Goal: Task Accomplishment & Management: Manage account settings

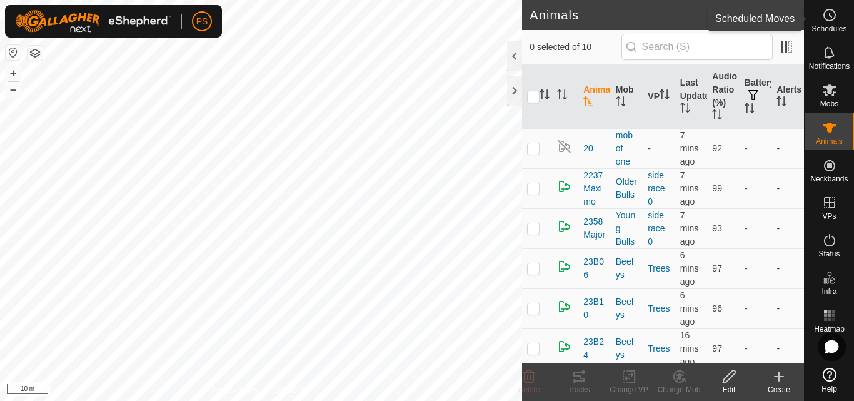
click at [831, 19] on icon at bounding box center [829, 15] width 15 height 15
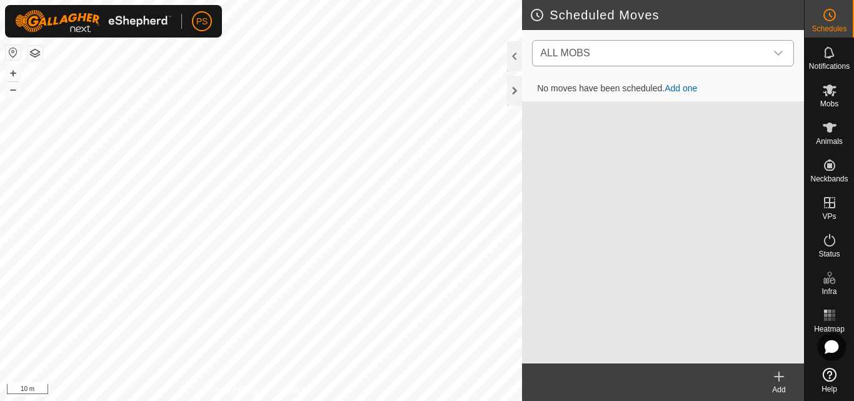
click at [781, 53] on icon "dropdown trigger" at bounding box center [778, 53] width 9 height 5
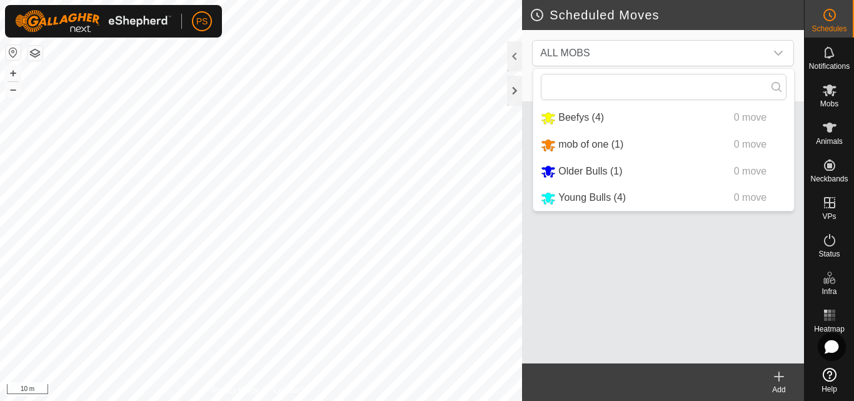
click at [780, 376] on icon at bounding box center [779, 376] width 9 height 0
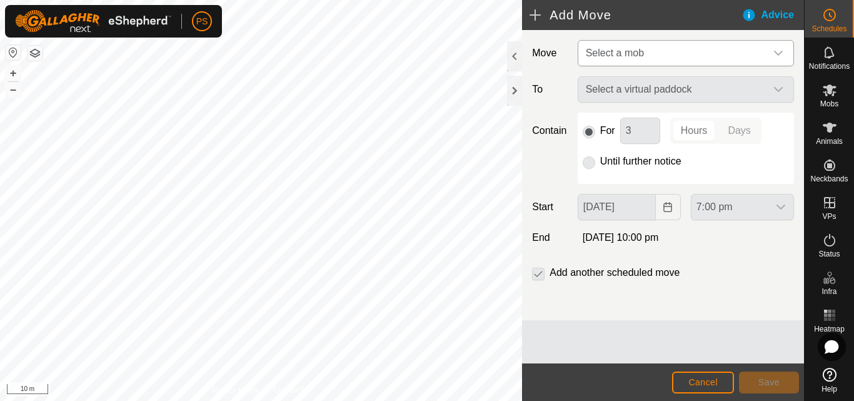
click at [780, 53] on icon "dropdown trigger" at bounding box center [779, 53] width 10 height 10
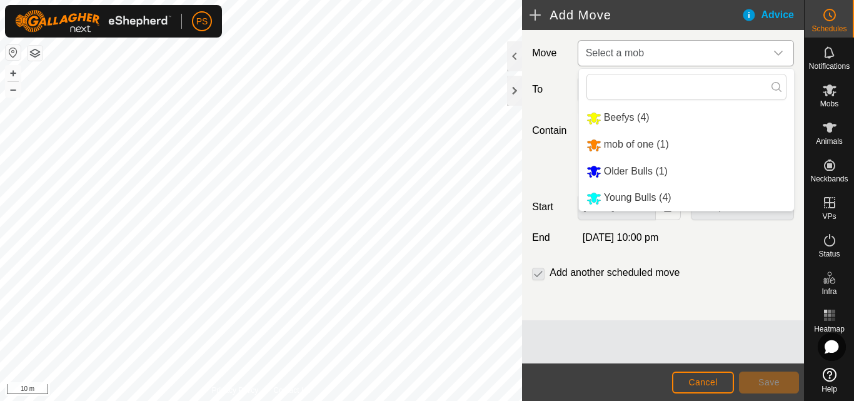
click at [639, 169] on li "Older Bulls (1)" at bounding box center [686, 172] width 215 height 26
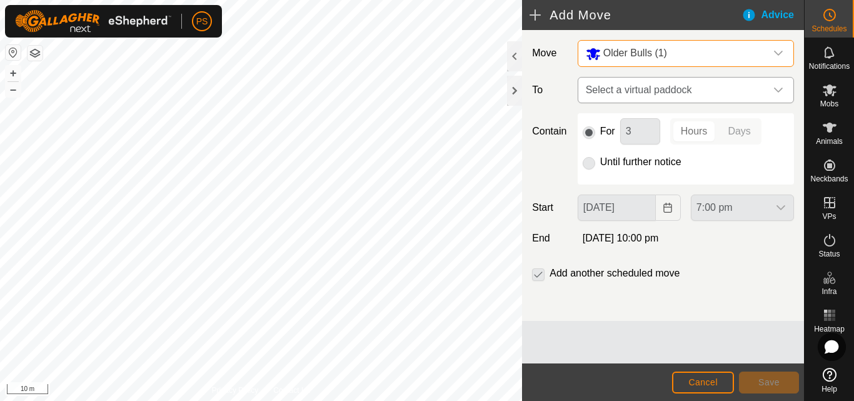
click at [779, 89] on icon "dropdown trigger" at bounding box center [779, 90] width 10 height 10
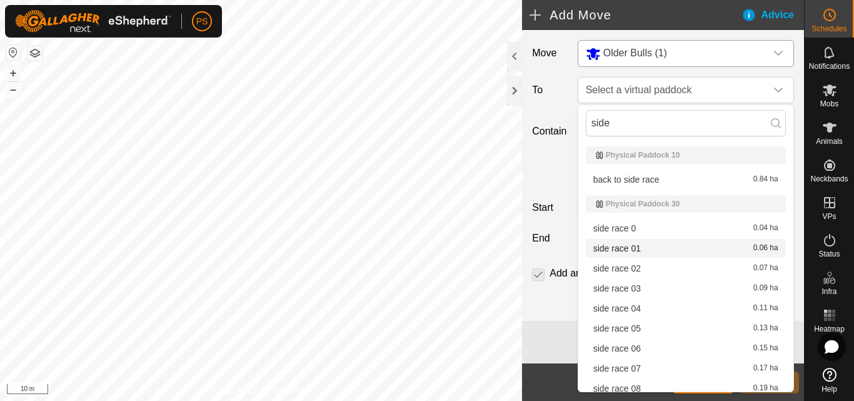
type input "side"
click at [635, 248] on li "side race 01 0.06 ha" at bounding box center [686, 248] width 200 height 19
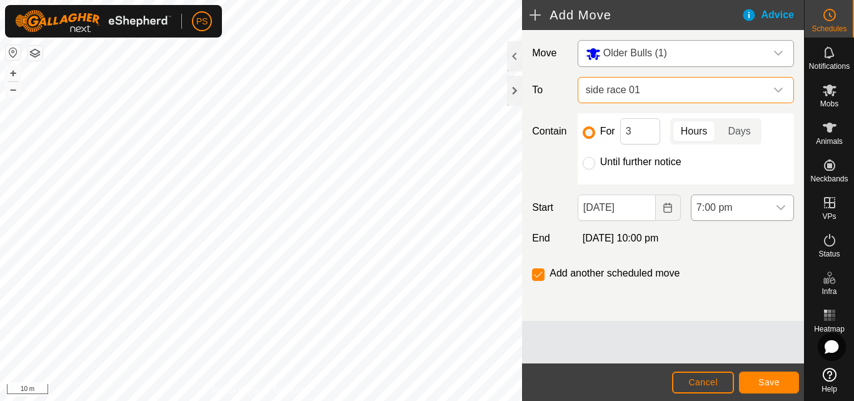
click at [782, 205] on icon "dropdown trigger" at bounding box center [781, 208] width 10 height 10
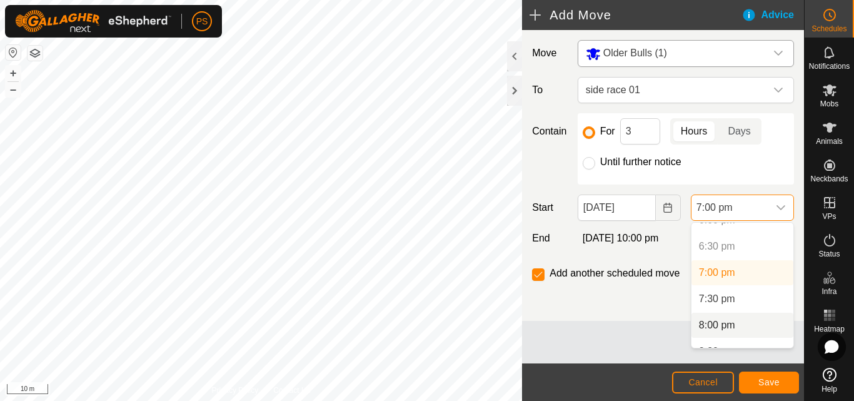
scroll to position [1023, 0]
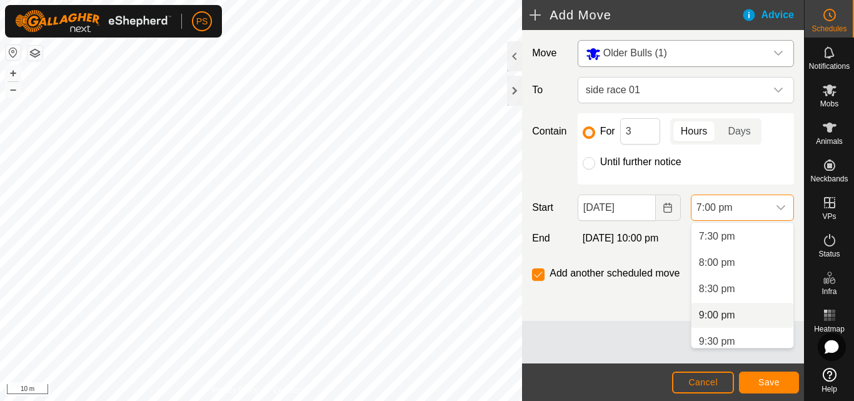
click at [730, 315] on li "9:00 pm" at bounding box center [743, 315] width 102 height 25
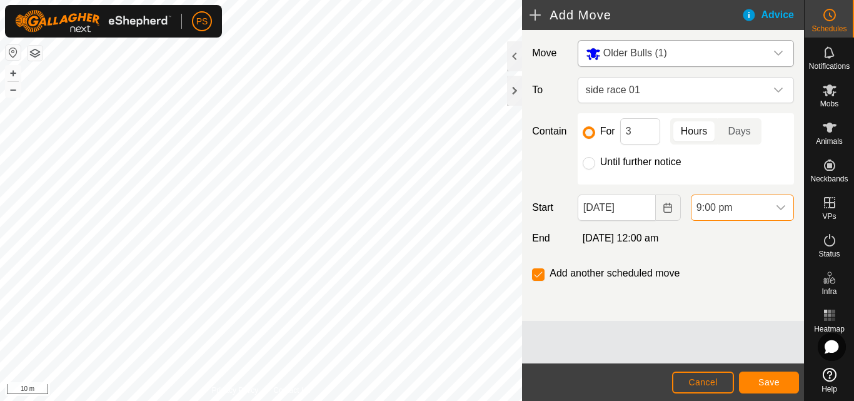
scroll to position [998, 0]
click at [774, 382] on span "Save" at bounding box center [769, 382] width 21 height 10
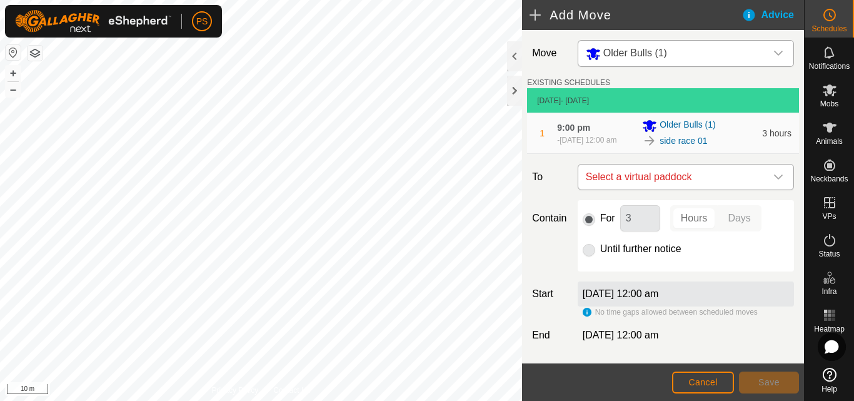
click at [774, 182] on icon "dropdown trigger" at bounding box center [779, 177] width 10 height 10
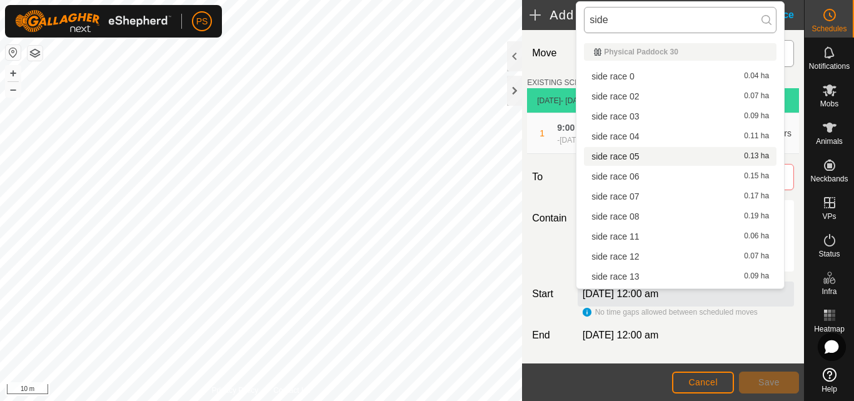
drag, startPoint x: 587, startPoint y: 22, endPoint x: 628, endPoint y: 24, distance: 42.0
click at [628, 24] on input "side" at bounding box center [680, 20] width 193 height 26
type input "side"
click at [627, 96] on li "side race 02 0.07 ha" at bounding box center [680, 96] width 193 height 19
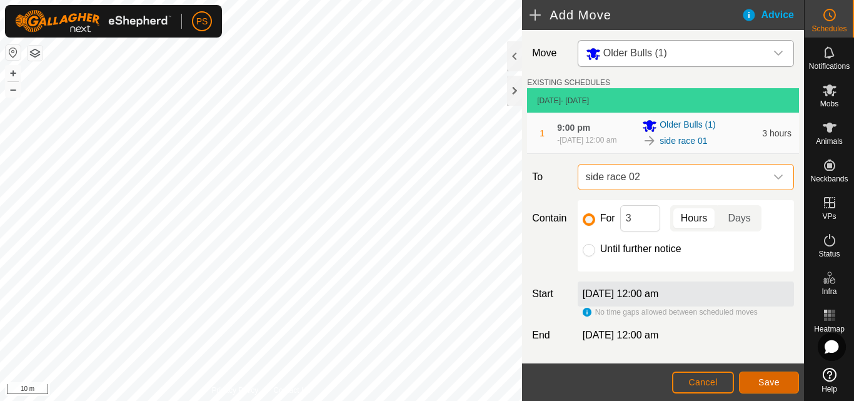
click at [783, 382] on button "Save" at bounding box center [769, 382] width 60 height 22
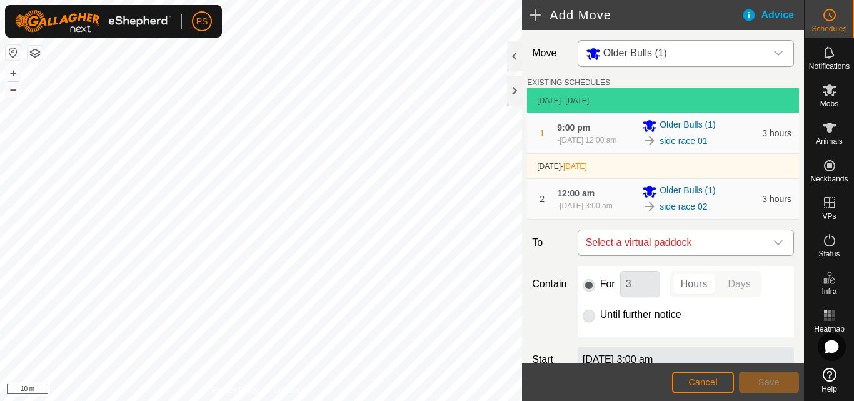
click at [774, 248] on icon "dropdown trigger" at bounding box center [779, 243] width 10 height 10
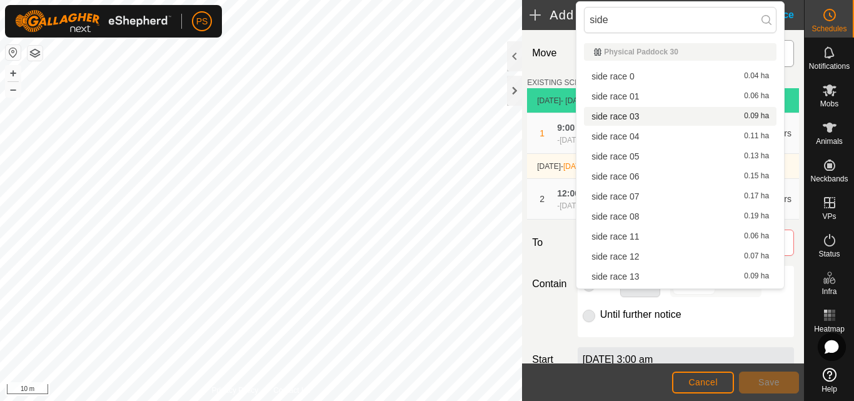
type input "side"
click at [631, 114] on li "side race 03 0.09 ha" at bounding box center [680, 116] width 193 height 19
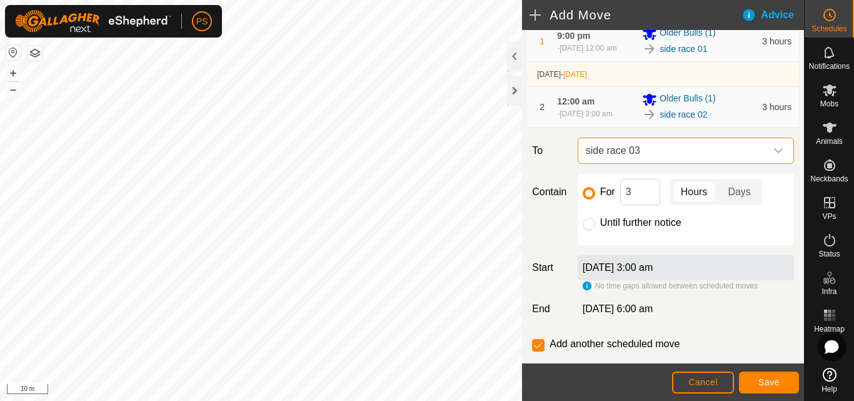
scroll to position [125, 0]
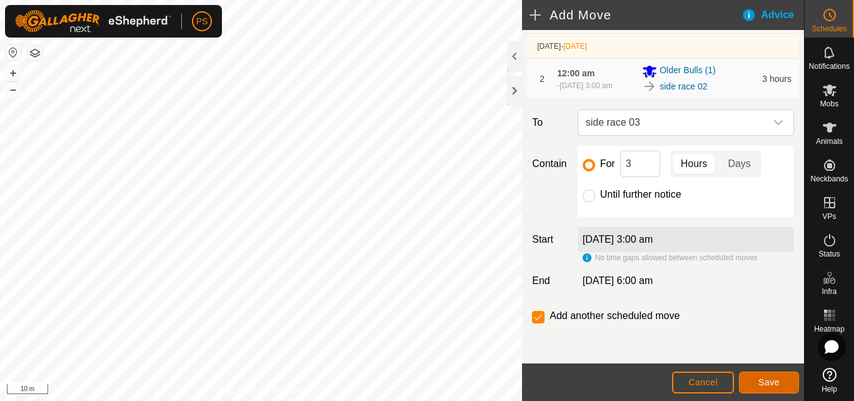
click at [770, 383] on span "Save" at bounding box center [769, 382] width 21 height 10
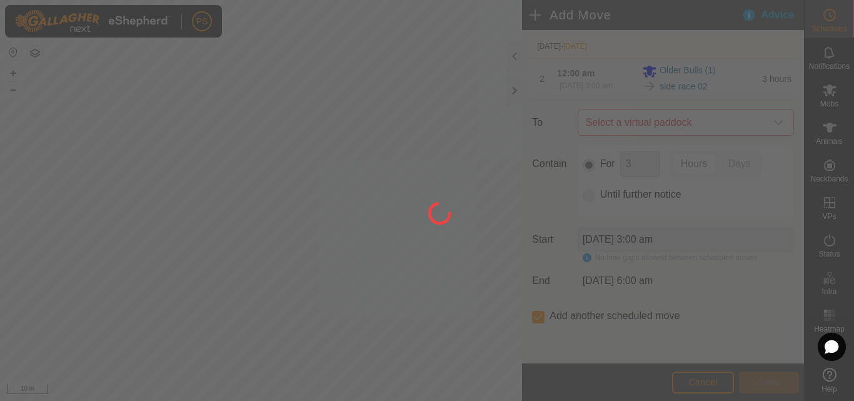
scroll to position [0, 0]
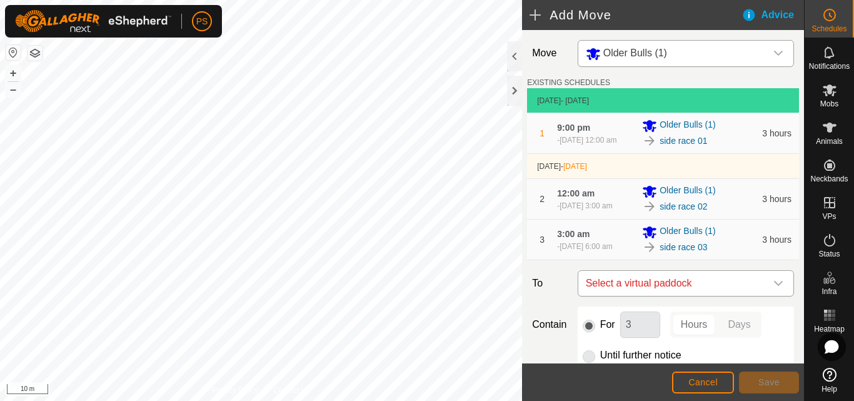
click at [774, 288] on icon "dropdown trigger" at bounding box center [779, 283] width 10 height 10
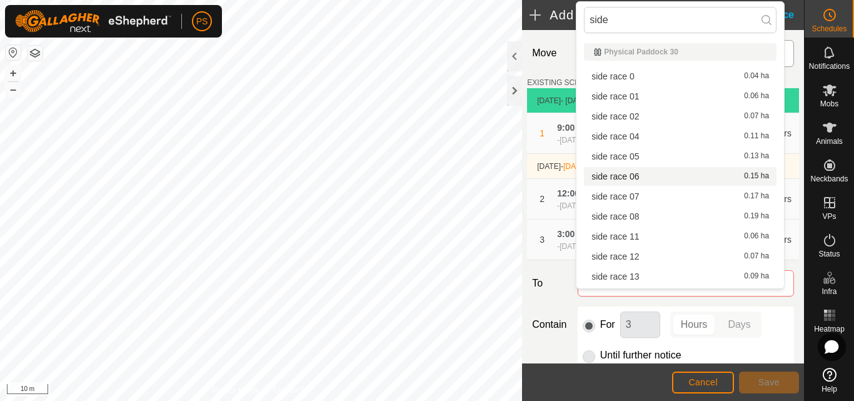
scroll to position [18, 0]
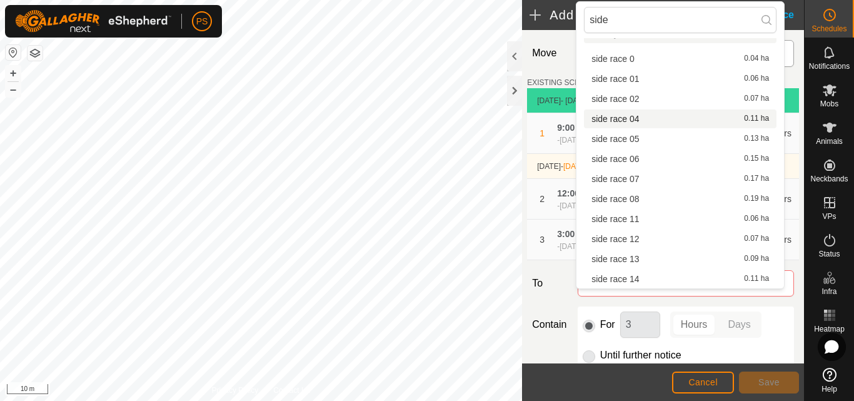
type input "side"
click at [628, 119] on li "side race 04 0.11 ha" at bounding box center [680, 118] width 193 height 19
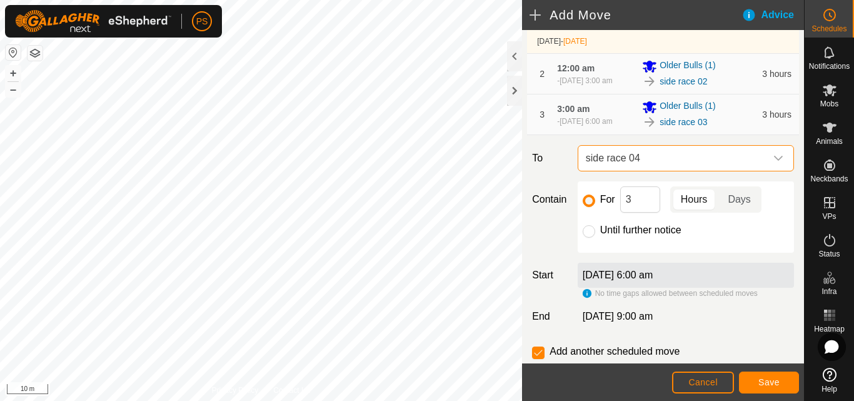
scroll to position [178, 0]
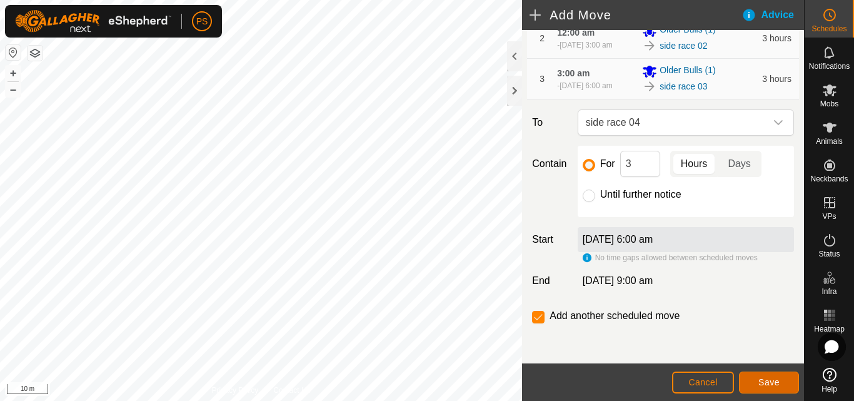
click at [772, 383] on span "Save" at bounding box center [769, 382] width 21 height 10
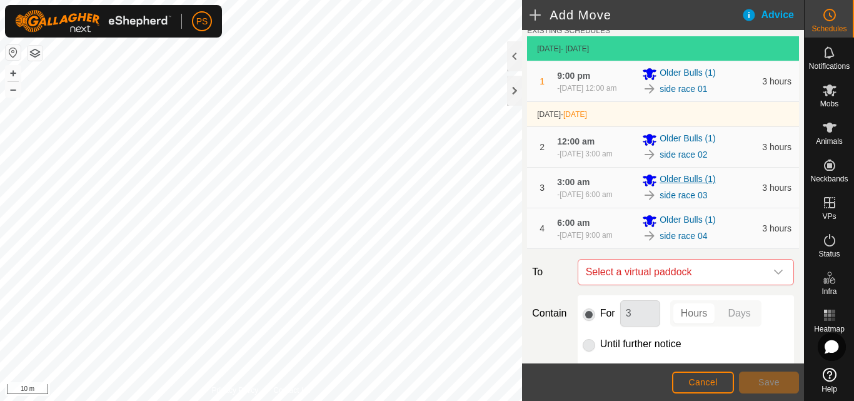
scroll to position [188, 0]
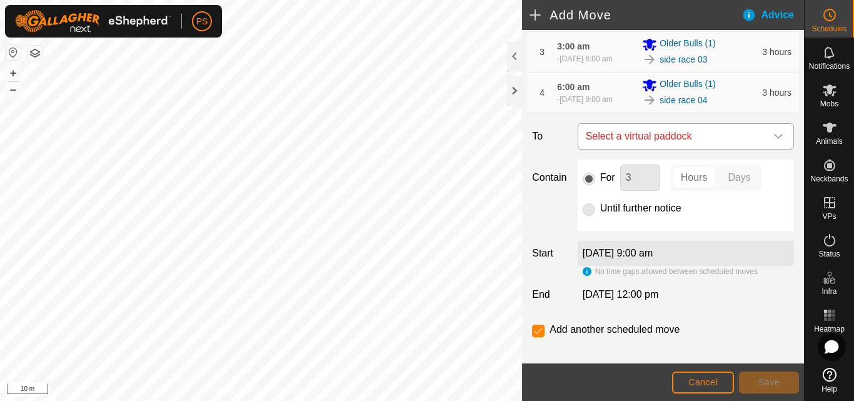
click at [774, 139] on icon "dropdown trigger" at bounding box center [778, 136] width 9 height 5
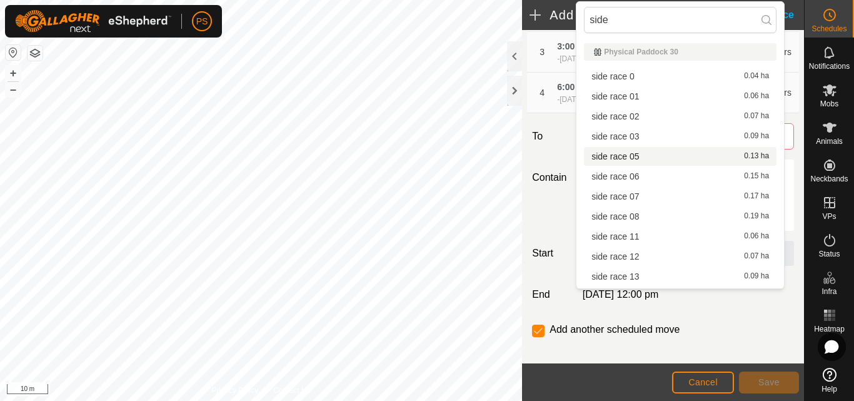
type input "side"
click at [632, 158] on li "side race 05 0.13 ha" at bounding box center [680, 156] width 193 height 19
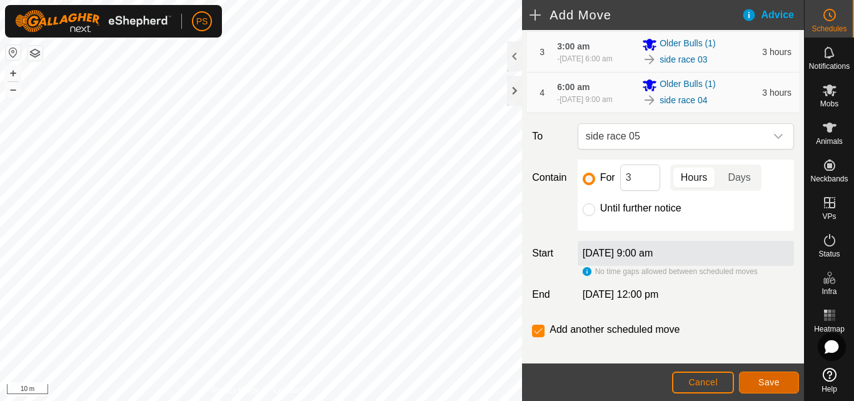
click at [769, 381] on span "Save" at bounding box center [769, 382] width 21 height 10
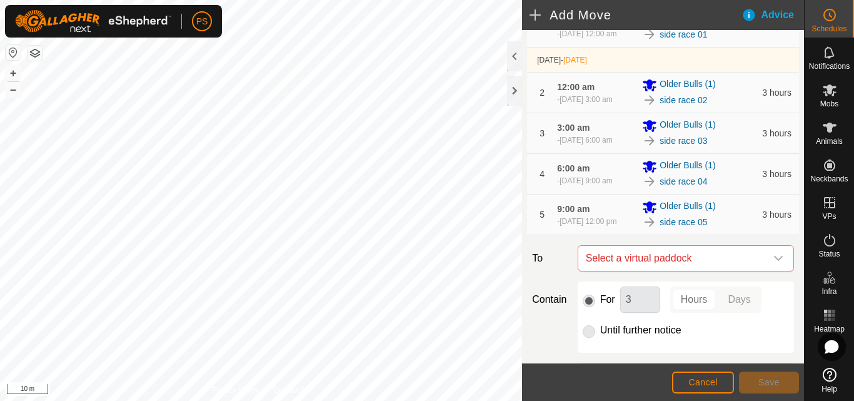
scroll to position [125, 0]
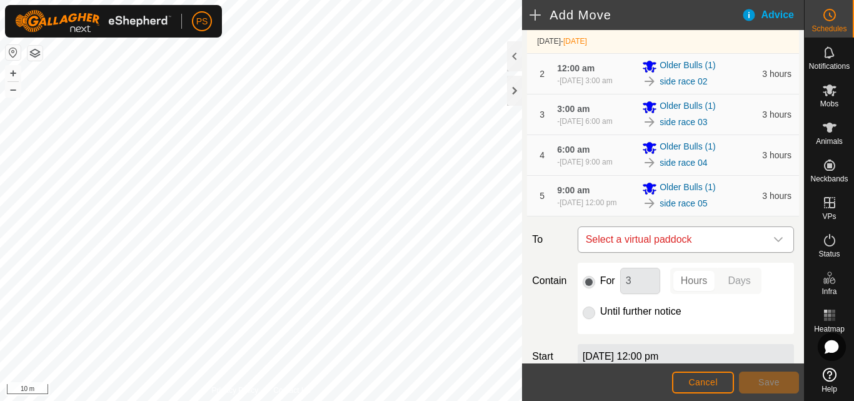
click at [774, 245] on icon "dropdown trigger" at bounding box center [779, 240] width 10 height 10
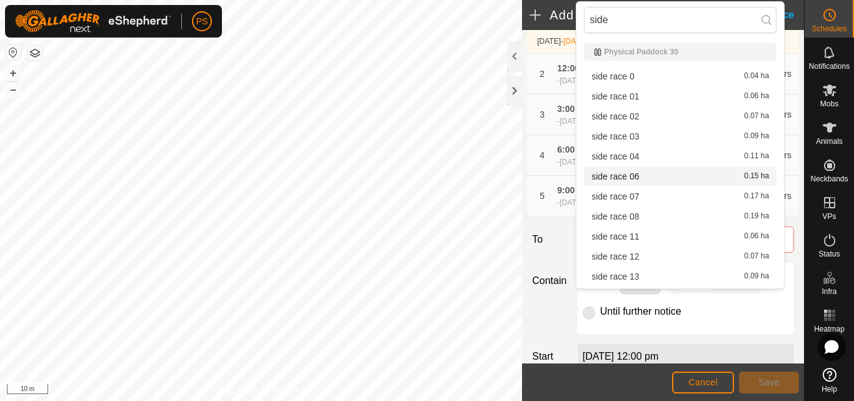
type input "side"
click at [628, 176] on li "side race 06 0.15 ha" at bounding box center [680, 176] width 193 height 19
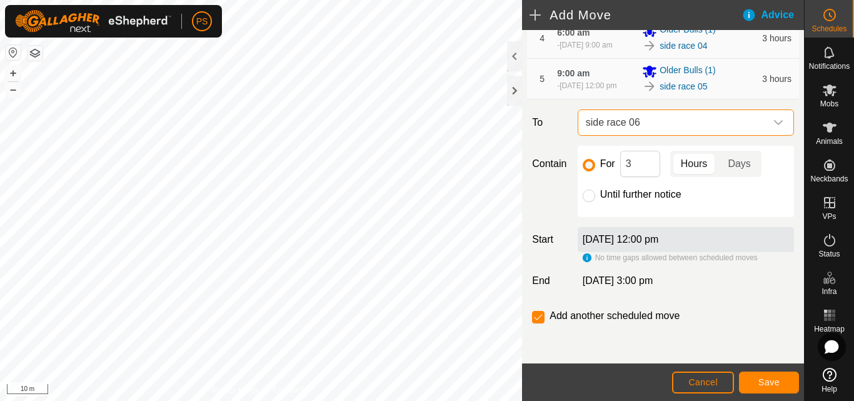
scroll to position [270, 0]
click at [773, 380] on span "Save" at bounding box center [769, 382] width 21 height 10
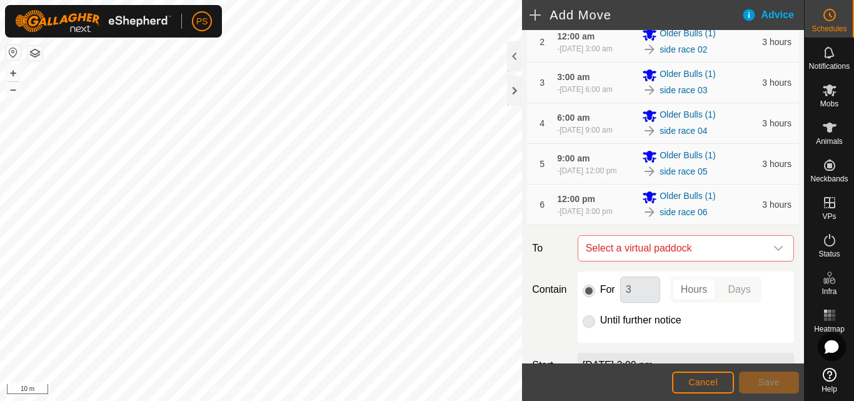
scroll to position [188, 0]
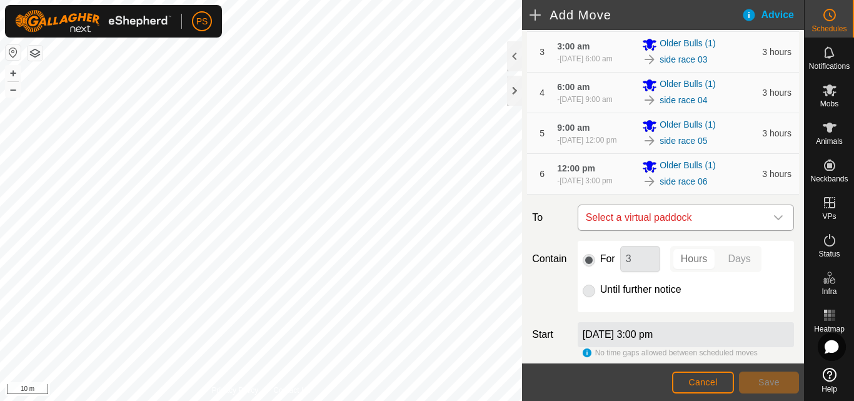
click at [774, 223] on icon "dropdown trigger" at bounding box center [779, 218] width 10 height 10
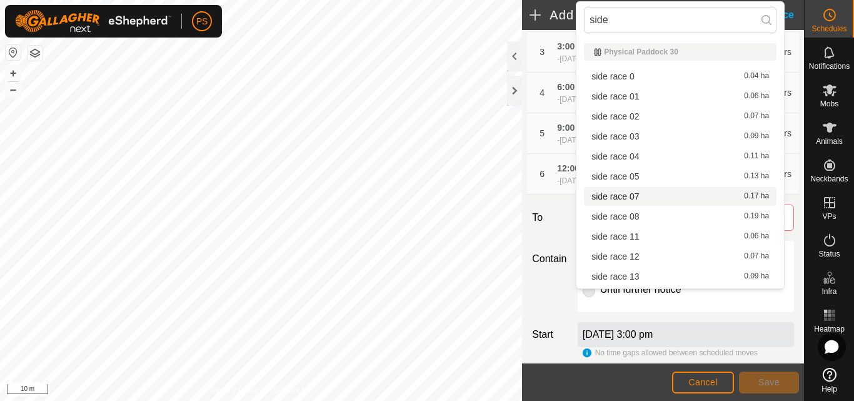
type input "side"
click at [635, 195] on li "side race 07 0.17 ha" at bounding box center [680, 196] width 193 height 19
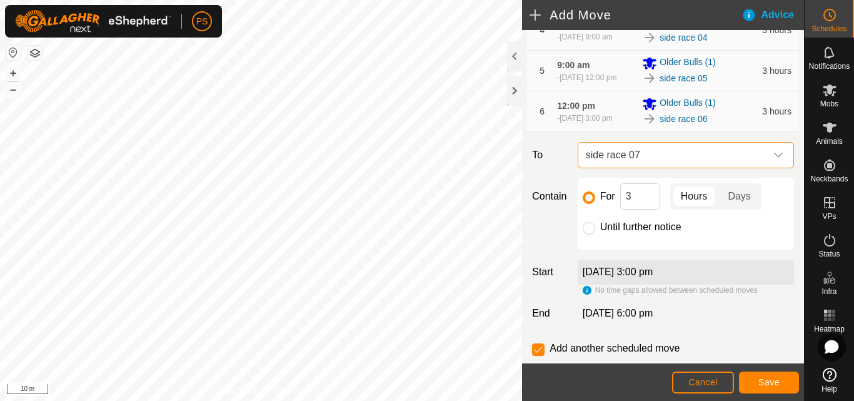
scroll to position [313, 0]
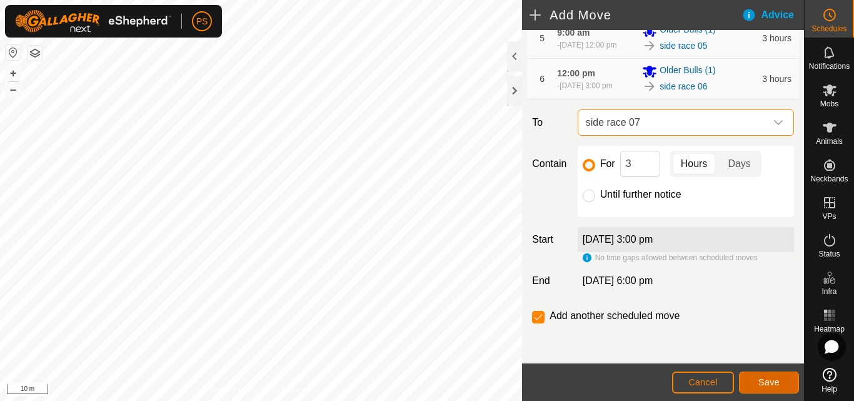
click at [777, 381] on span "Save" at bounding box center [769, 382] width 21 height 10
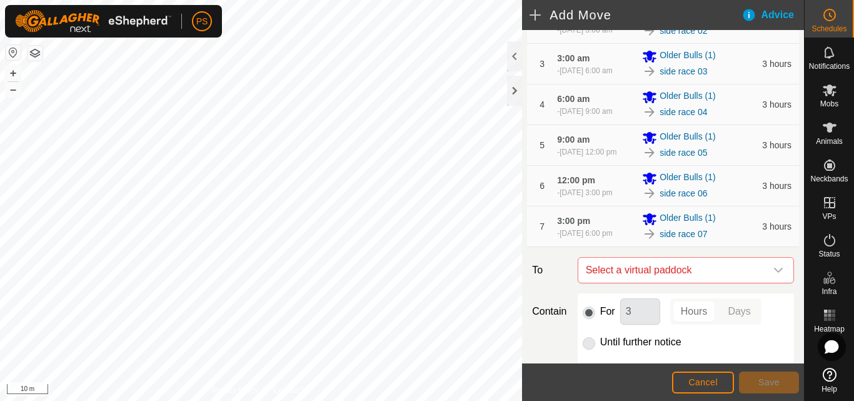
scroll to position [250, 0]
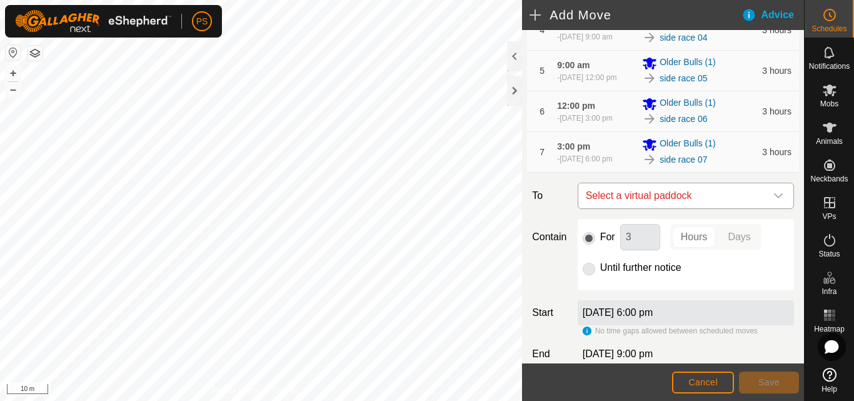
click at [766, 208] on div "dropdown trigger" at bounding box center [778, 195] width 25 height 25
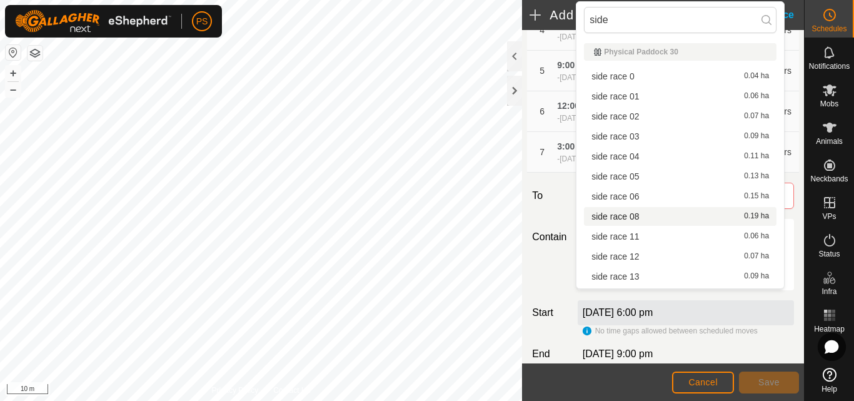
type input "side"
click at [644, 216] on li "side race 08 0.19 ha" at bounding box center [680, 216] width 193 height 19
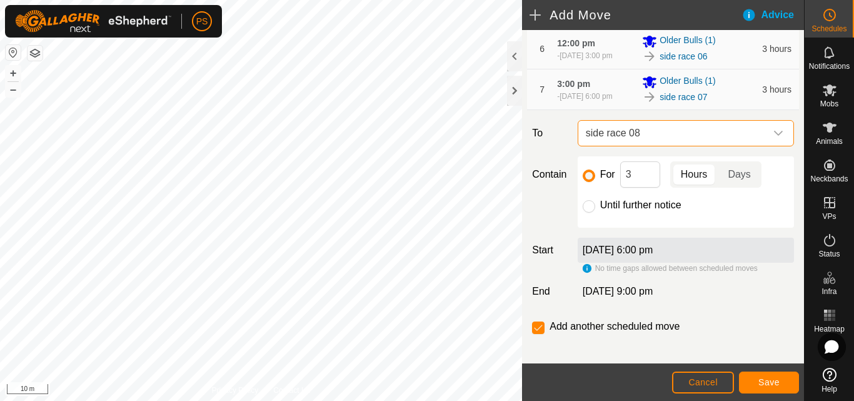
scroll to position [363, 0]
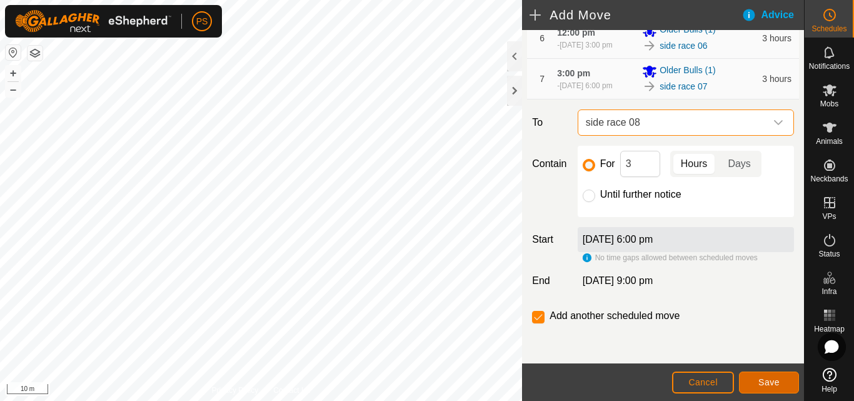
click at [769, 383] on span "Save" at bounding box center [769, 382] width 21 height 10
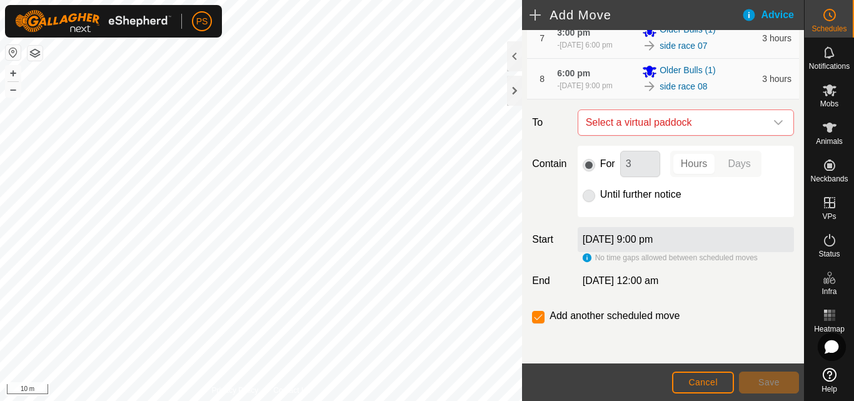
scroll to position [346, 0]
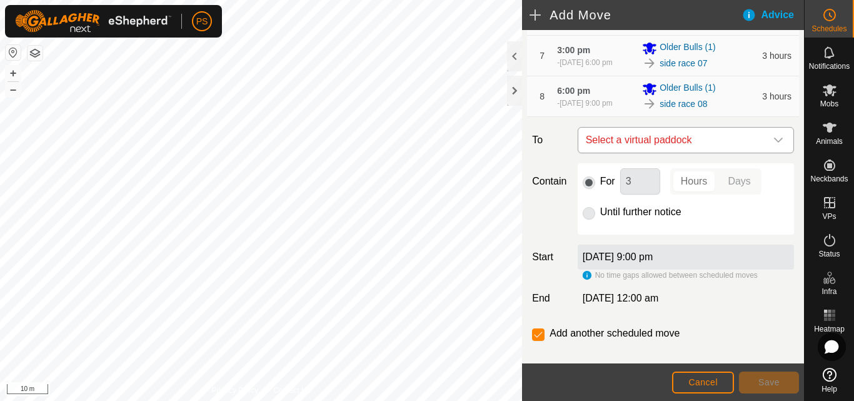
click at [774, 145] on icon "dropdown trigger" at bounding box center [779, 140] width 10 height 10
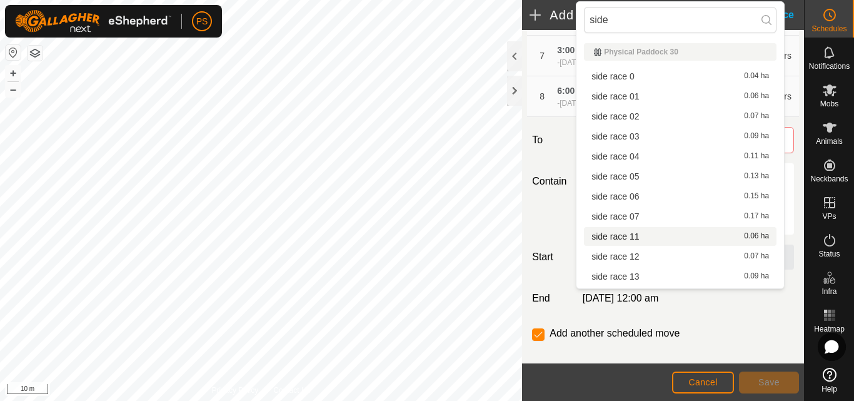
type input "side"
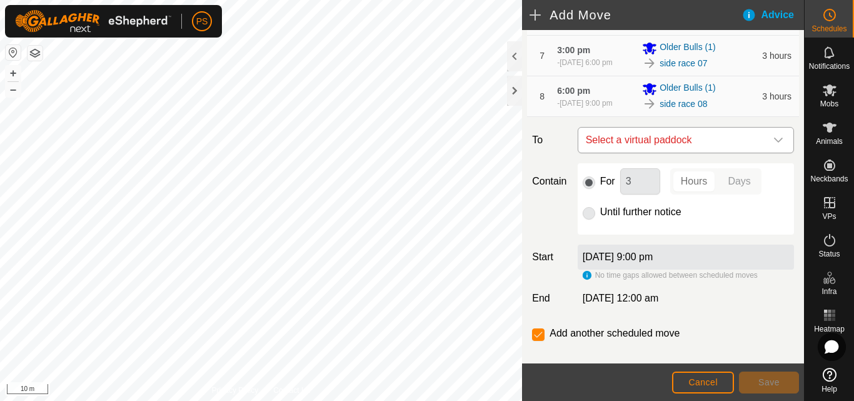
click at [774, 145] on icon "dropdown trigger" at bounding box center [779, 140] width 10 height 10
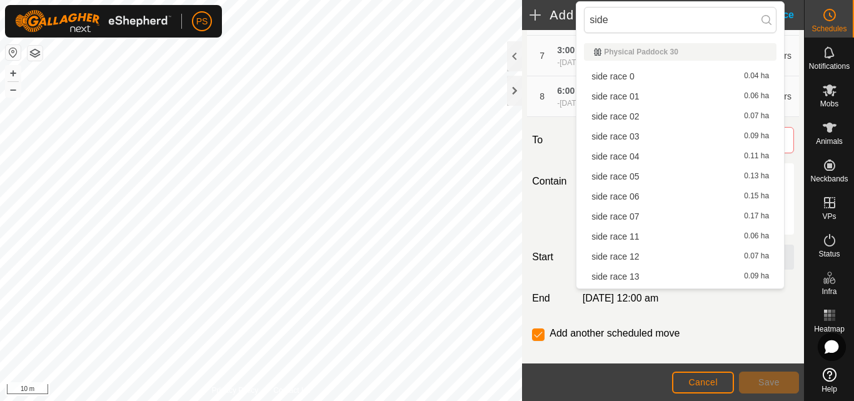
click at [629, 236] on li "side race 11 0.06 ha" at bounding box center [680, 236] width 193 height 19
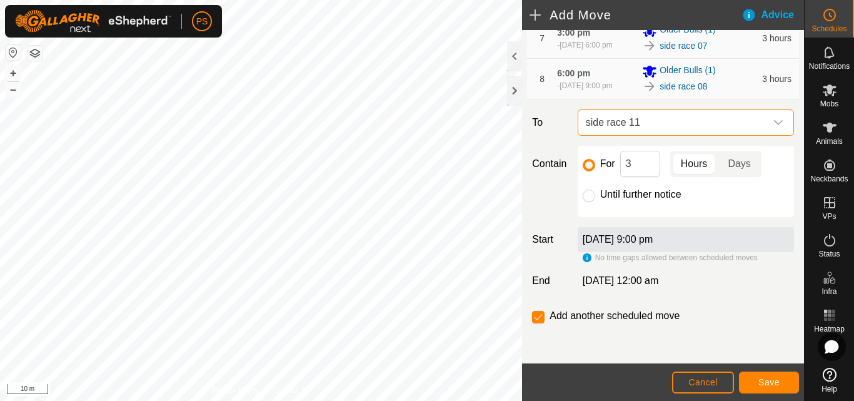
scroll to position [409, 0]
click at [770, 383] on span "Save" at bounding box center [769, 382] width 21 height 10
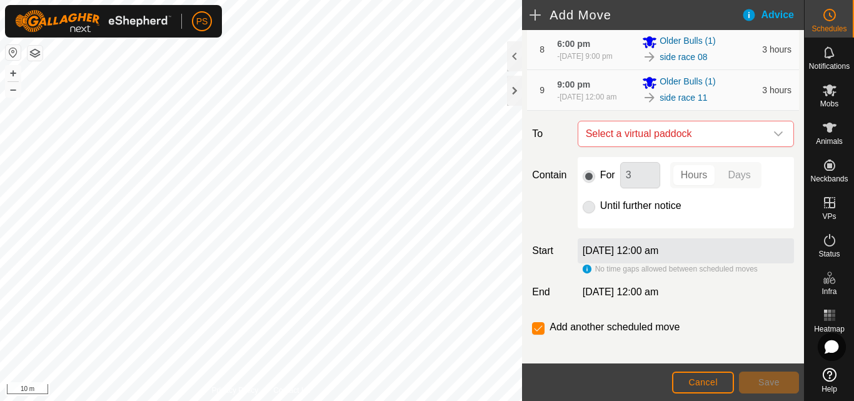
scroll to position [375, 0]
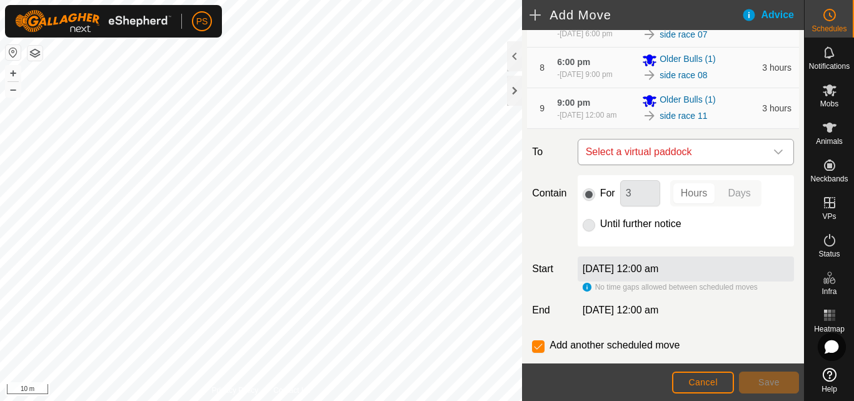
click at [774, 157] on icon "dropdown trigger" at bounding box center [779, 152] width 10 height 10
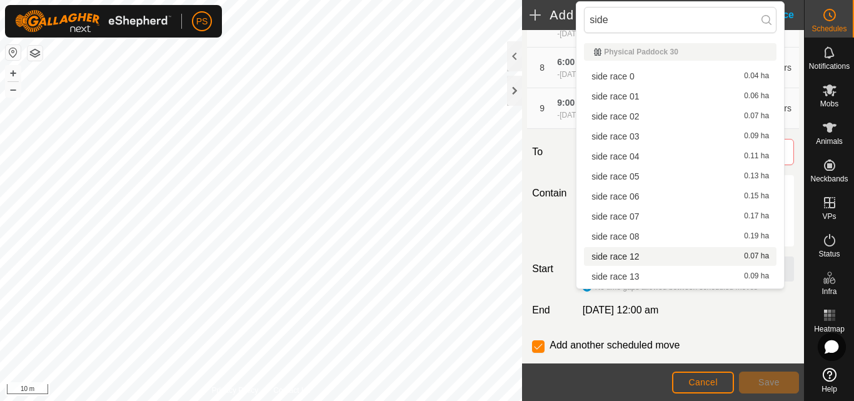
type input "side"
click at [628, 256] on li "side race 12 0.07 ha" at bounding box center [680, 256] width 193 height 19
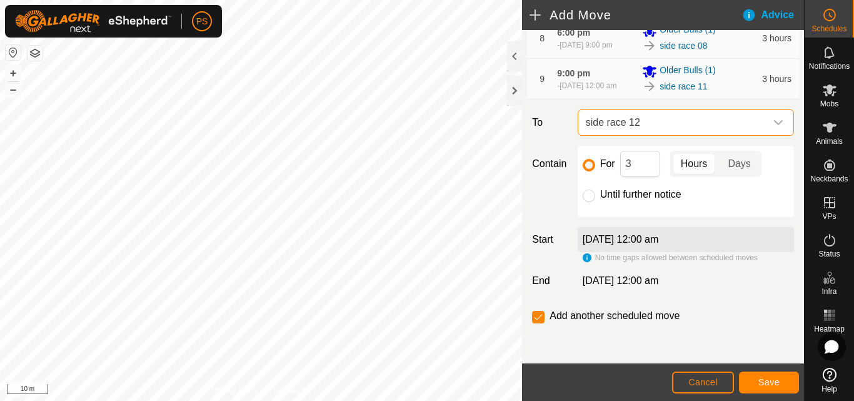
scroll to position [455, 0]
click at [765, 383] on span "Save" at bounding box center [769, 382] width 21 height 10
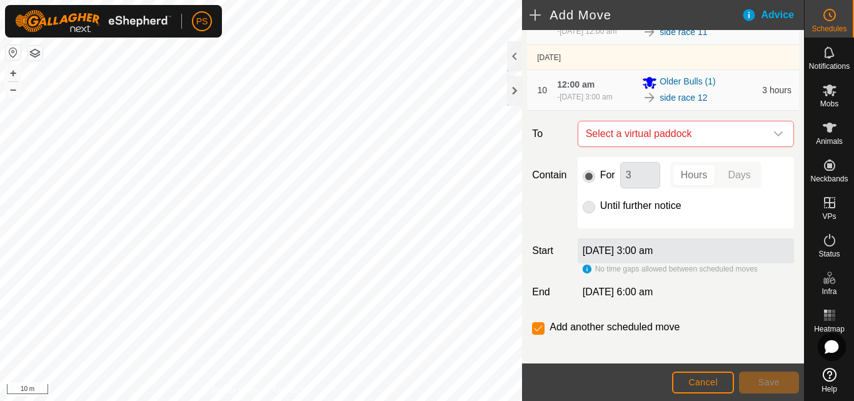
scroll to position [438, 0]
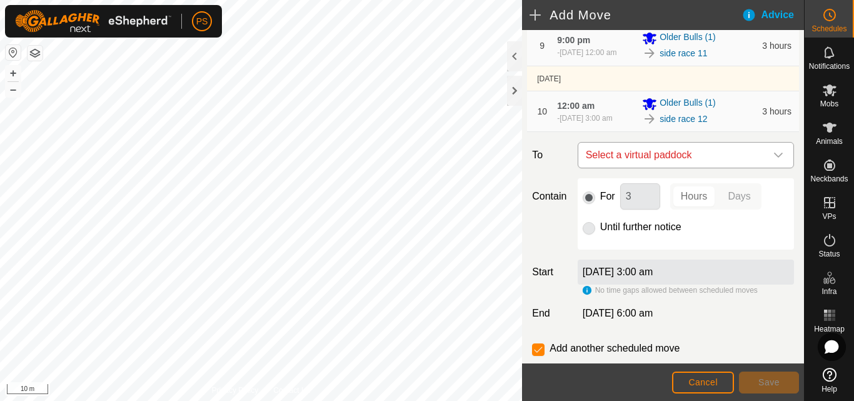
click at [774, 158] on icon "dropdown trigger" at bounding box center [778, 155] width 9 height 5
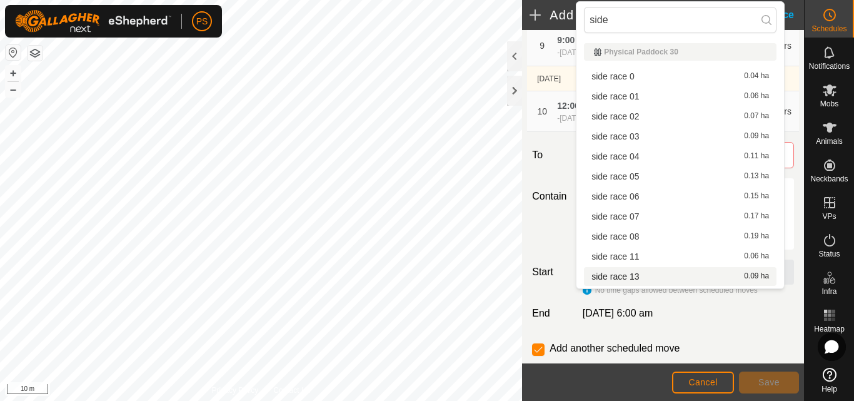
type input "side"
click at [630, 276] on li "side race 13 0.09 ha" at bounding box center [680, 276] width 193 height 19
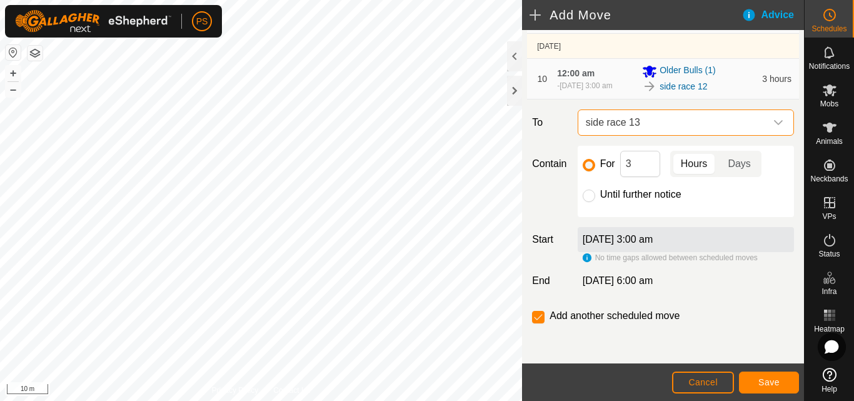
scroll to position [527, 0]
click at [770, 383] on span "Save" at bounding box center [769, 382] width 21 height 10
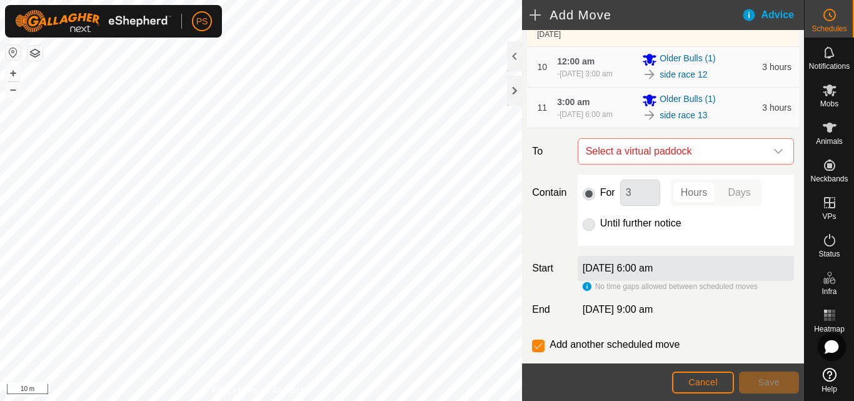
scroll to position [500, 0]
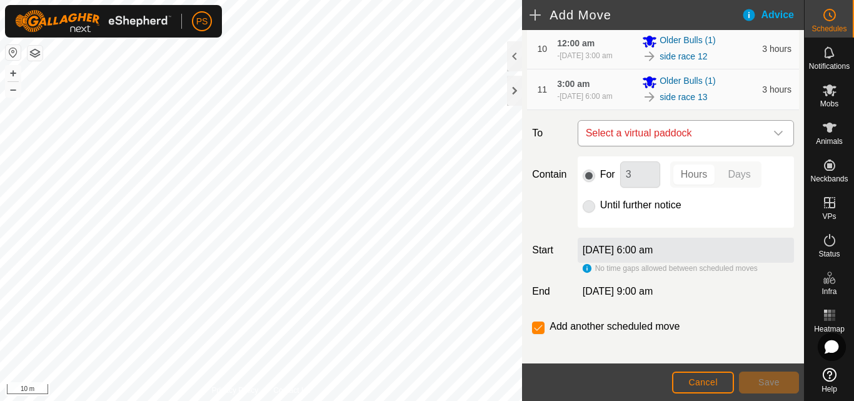
click at [774, 136] on icon "dropdown trigger" at bounding box center [778, 133] width 9 height 5
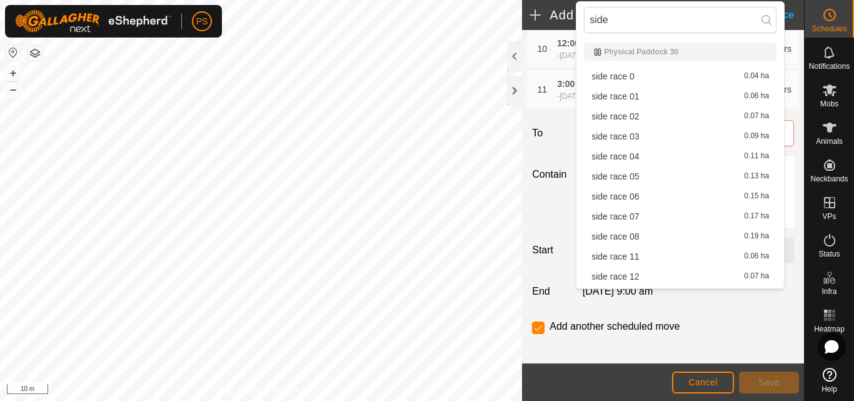
scroll to position [98, 0]
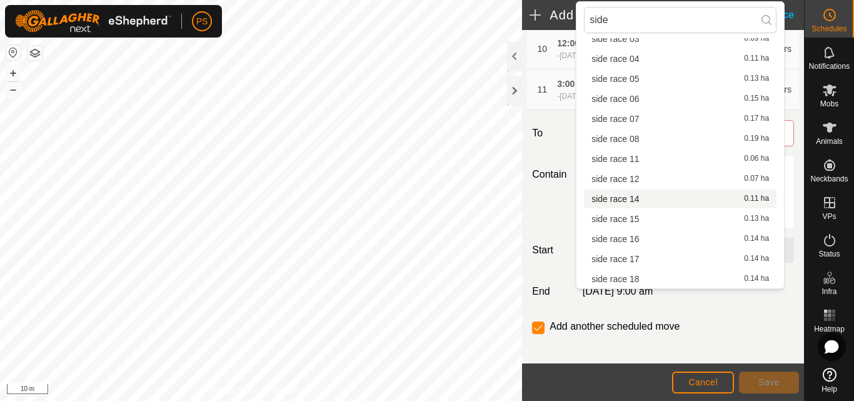
type input "side"
click at [634, 199] on li "side race 14 0.11 ha" at bounding box center [680, 198] width 193 height 19
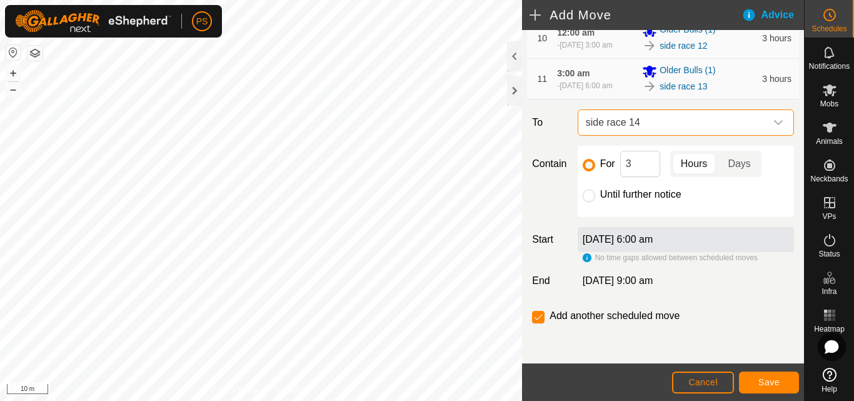
scroll to position [573, 0]
click at [769, 381] on span "Save" at bounding box center [769, 382] width 21 height 10
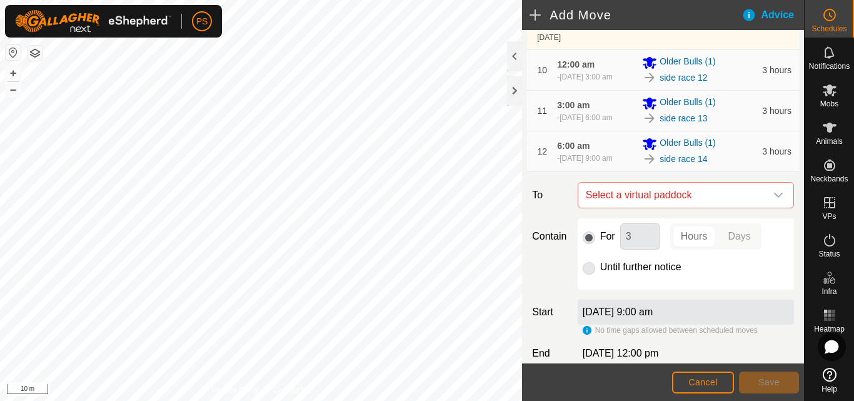
scroll to position [500, 0]
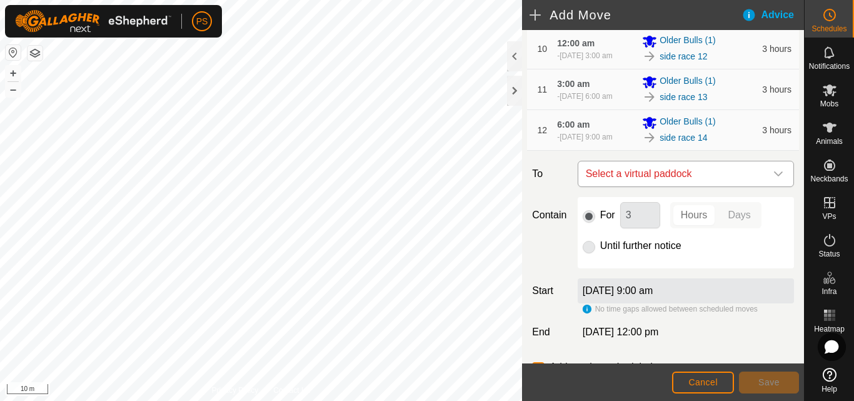
click at [774, 179] on icon "dropdown trigger" at bounding box center [779, 174] width 10 height 10
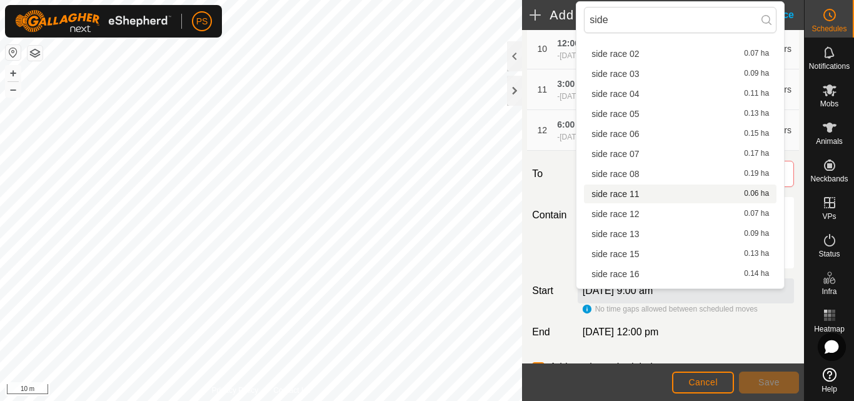
scroll to position [98, 0]
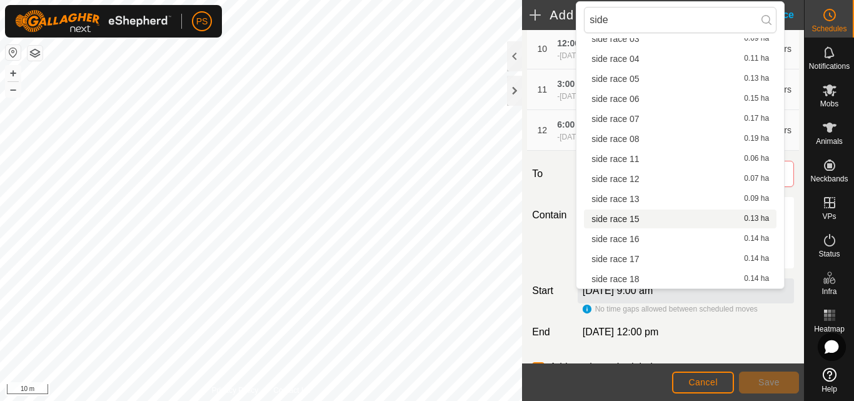
type input "side"
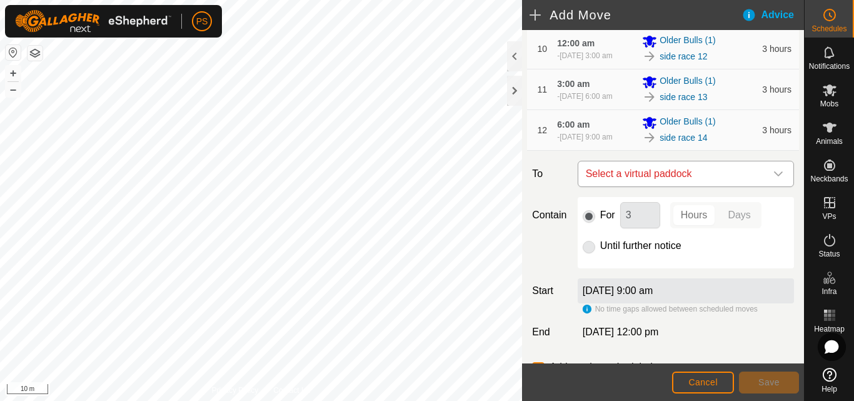
click at [774, 179] on icon "dropdown trigger" at bounding box center [779, 174] width 10 height 10
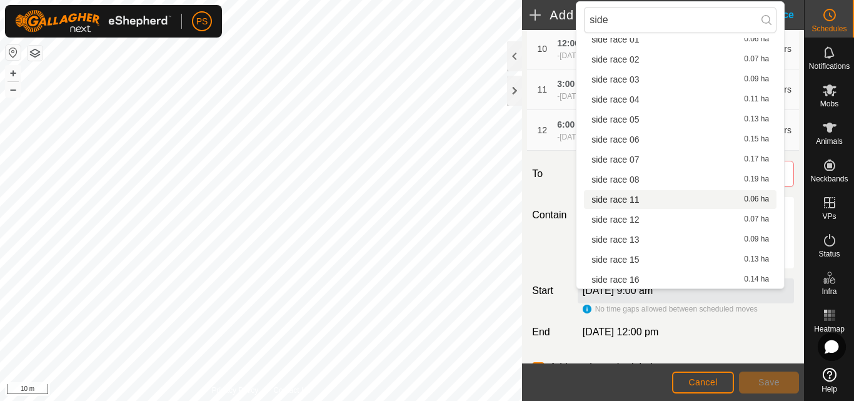
scroll to position [63, 0]
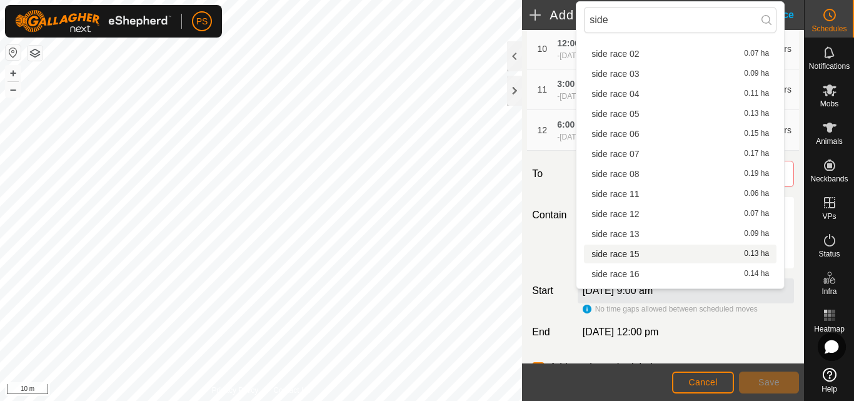
click at [629, 254] on li "side race 15 0.13 ha" at bounding box center [680, 254] width 193 height 19
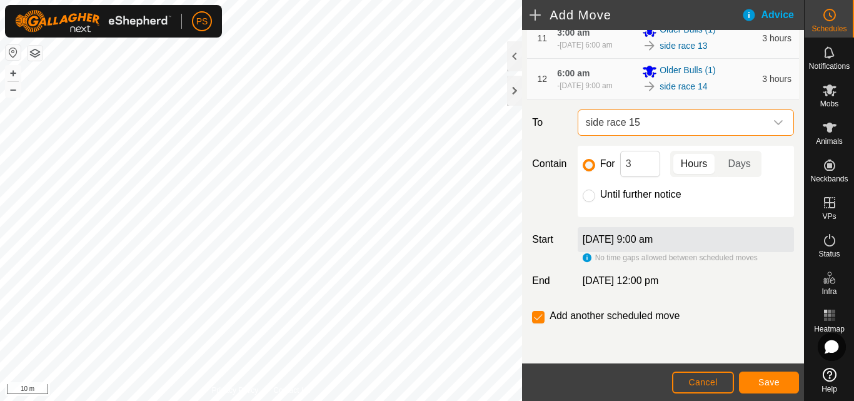
scroll to position [619, 0]
click at [771, 381] on span "Save" at bounding box center [769, 382] width 21 height 10
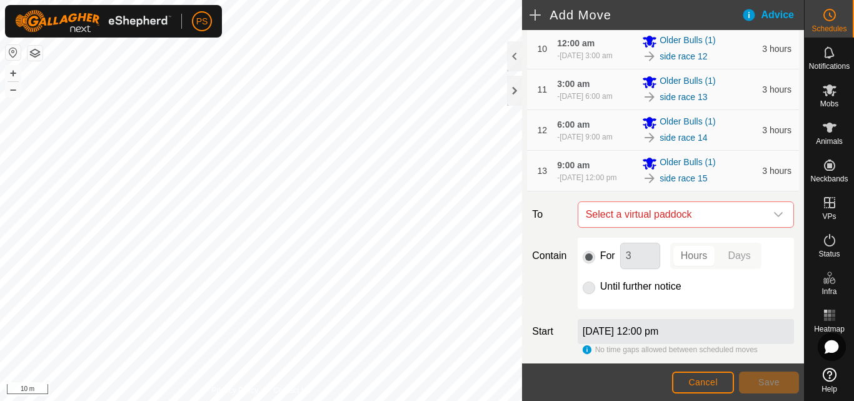
scroll to position [563, 0]
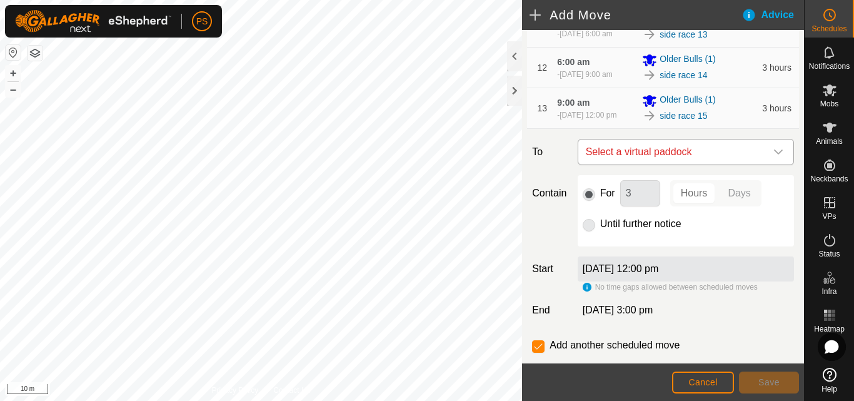
click at [774, 157] on icon "dropdown trigger" at bounding box center [779, 152] width 10 height 10
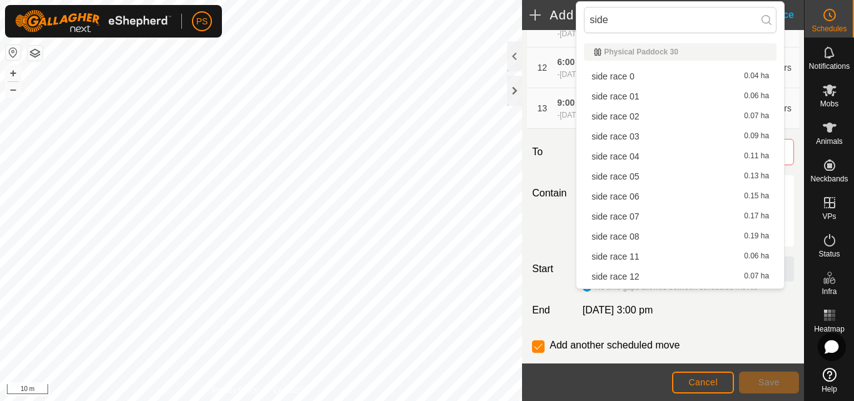
scroll to position [98, 0]
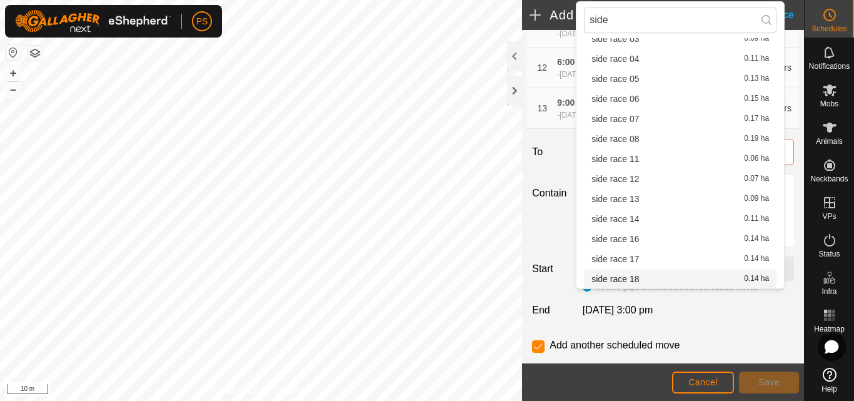
type input "side"
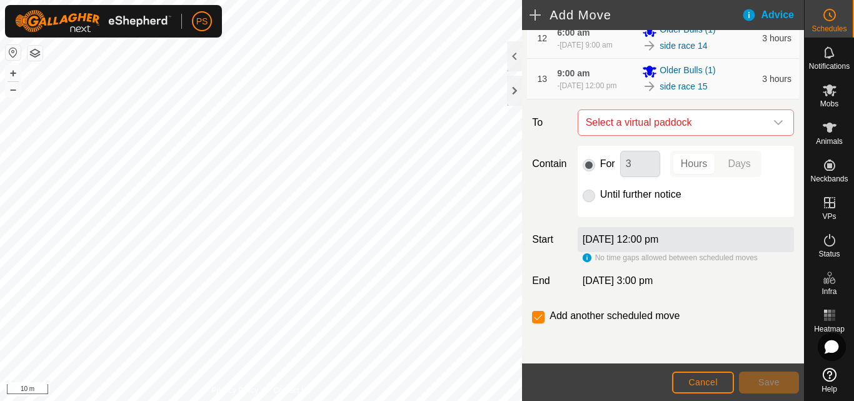
scroll to position [665, 0]
click at [707, 379] on span "Cancel" at bounding box center [703, 382] width 29 height 10
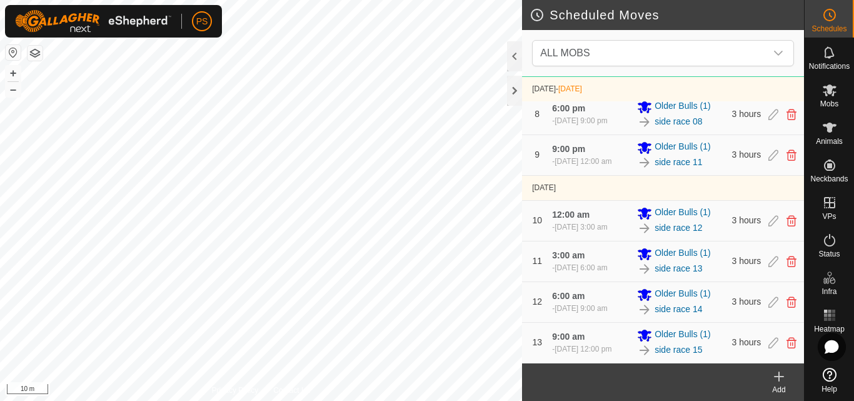
scroll to position [390, 0]
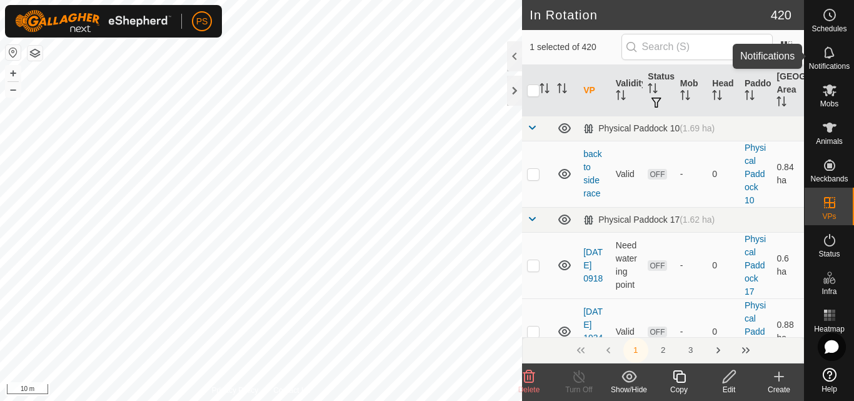
click at [829, 54] on icon at bounding box center [829, 52] width 15 height 15
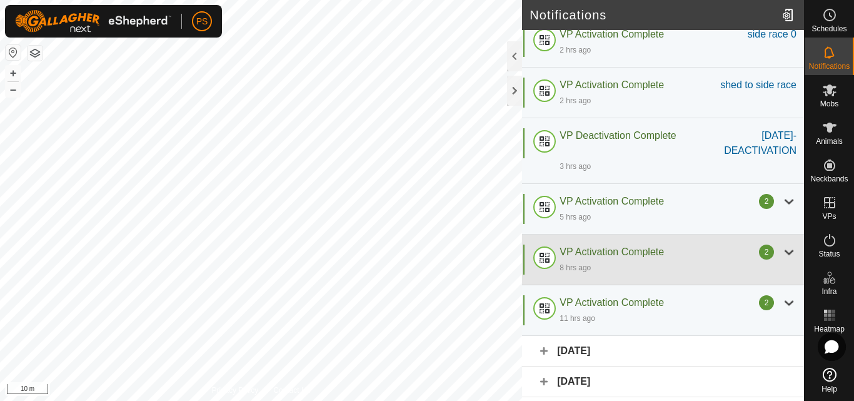
scroll to position [63, 0]
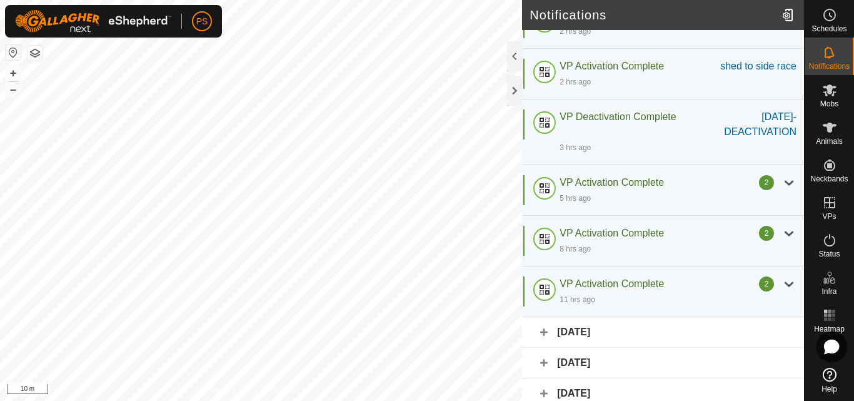
click at [832, 348] on icon at bounding box center [831, 347] width 15 height 14
click at [832, 348] on icon at bounding box center [832, 347] width 8 height 8
click at [829, 242] on icon at bounding box center [829, 240] width 15 height 15
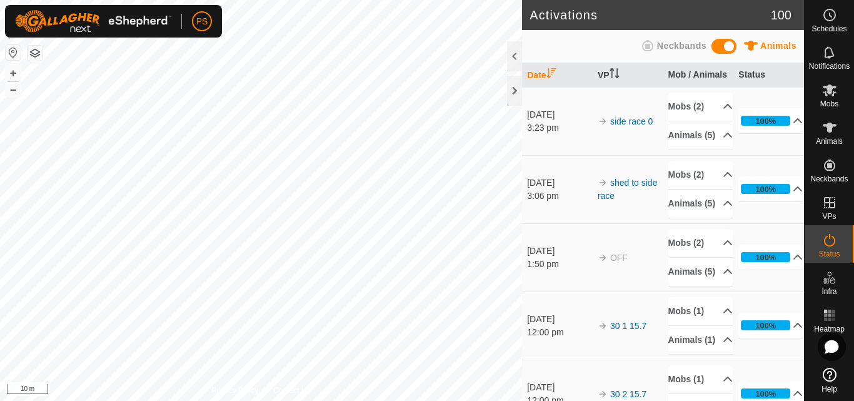
scroll to position [63, 0]
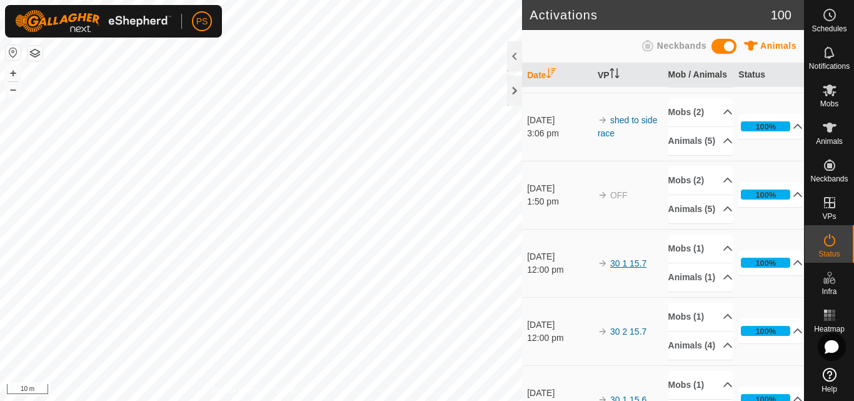
click at [633, 268] on link "30 1 15.7" at bounding box center [628, 263] width 36 height 10
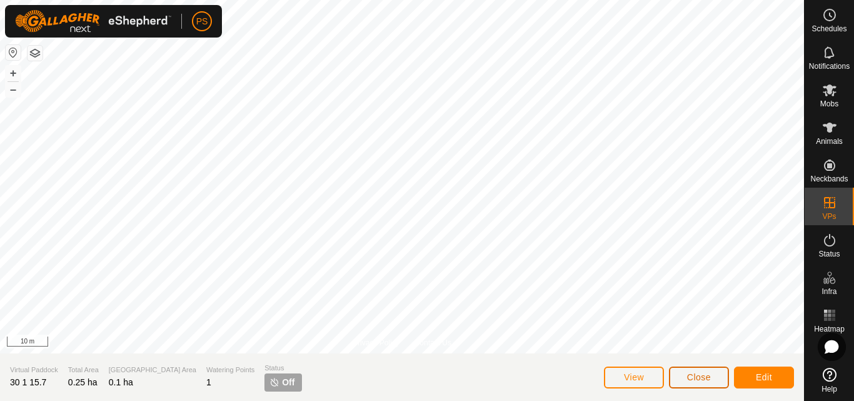
click at [702, 377] on span "Close" at bounding box center [699, 377] width 24 height 10
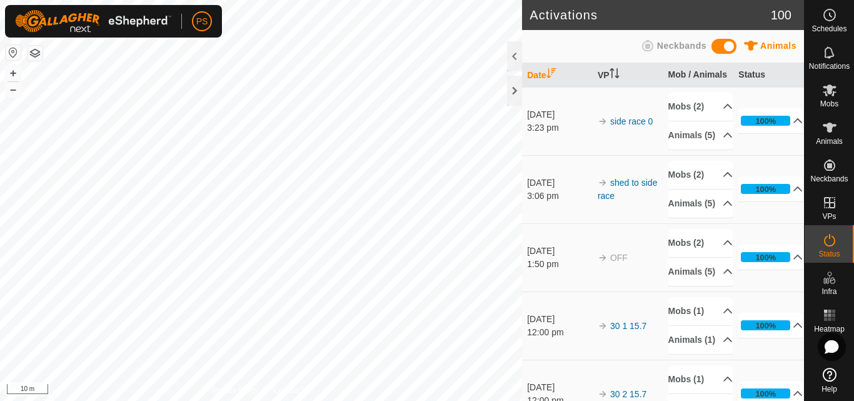
scroll to position [63, 0]
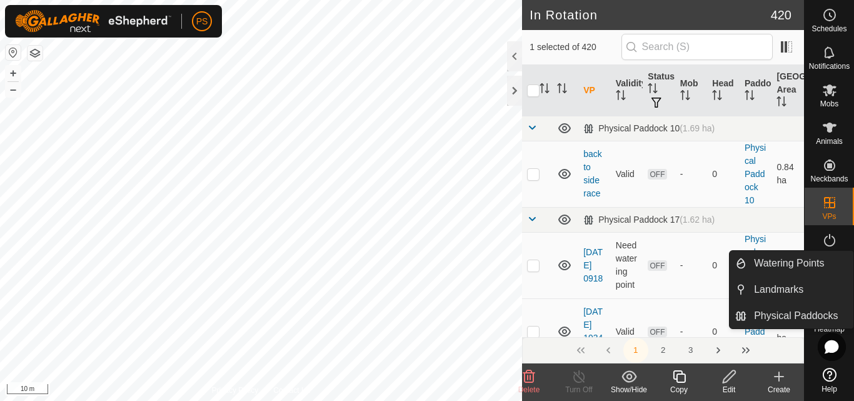
click at [828, 241] on icon at bounding box center [829, 240] width 15 height 15
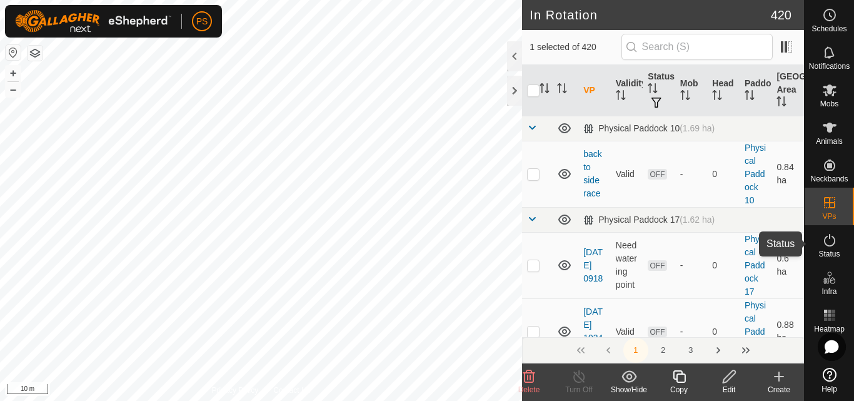
click at [829, 241] on icon at bounding box center [829, 240] width 15 height 15
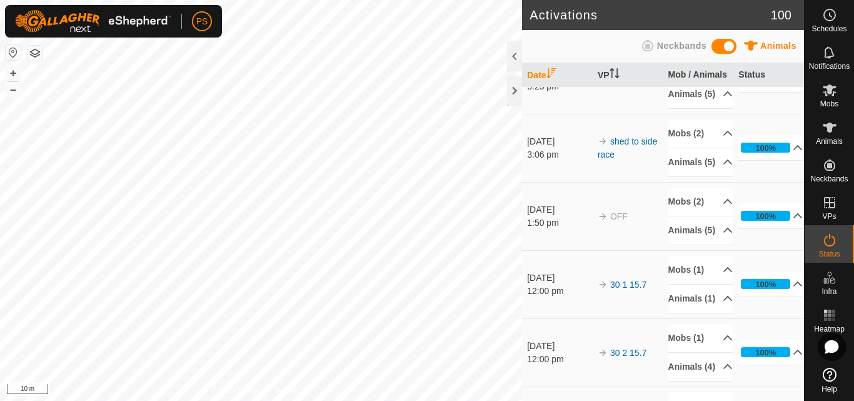
scroll to position [63, 0]
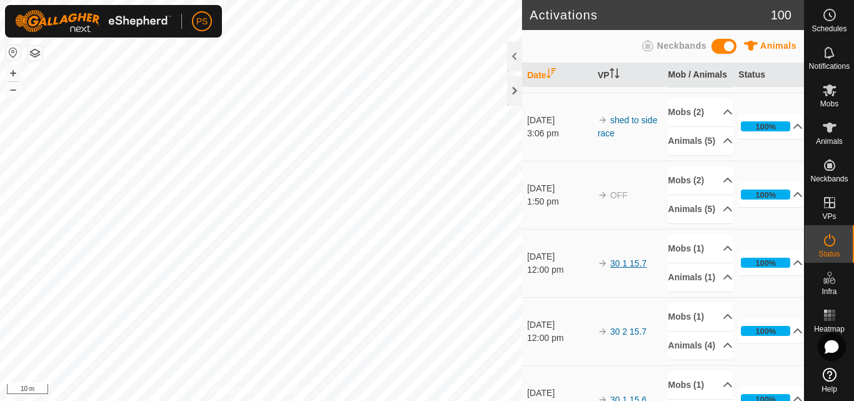
click at [633, 268] on link "30 1 15.7" at bounding box center [628, 263] width 36 height 10
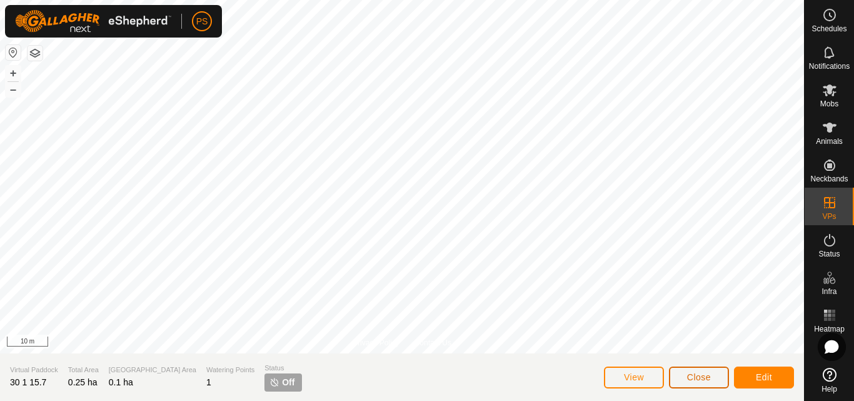
click at [709, 380] on span "Close" at bounding box center [699, 377] width 24 height 10
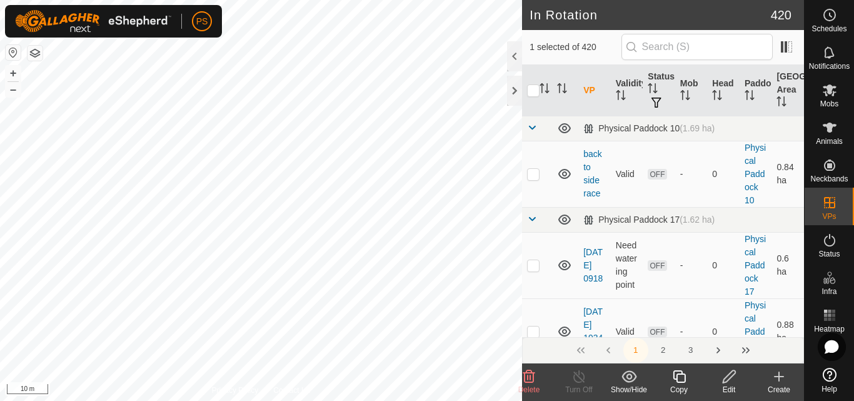
checkbox input "false"
checkbox input "true"
checkbox input "false"
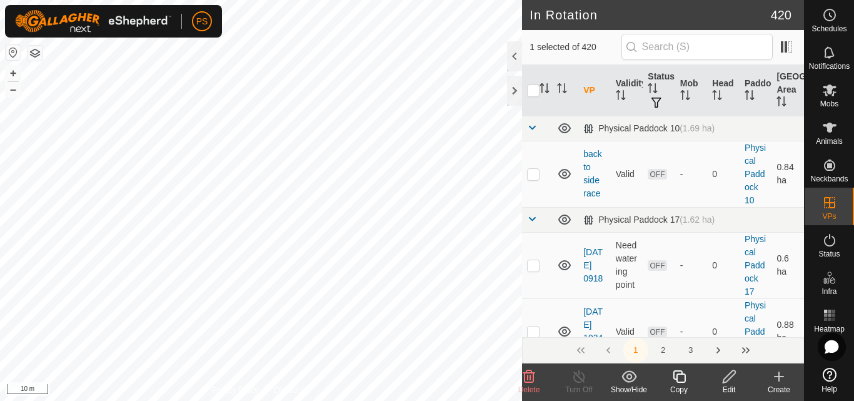
checkbox input "true"
checkbox input "false"
checkbox input "true"
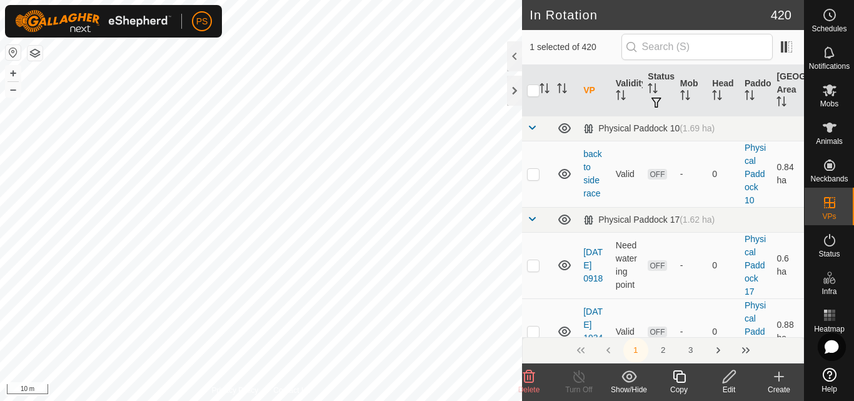
checkbox input "true"
checkbox input "false"
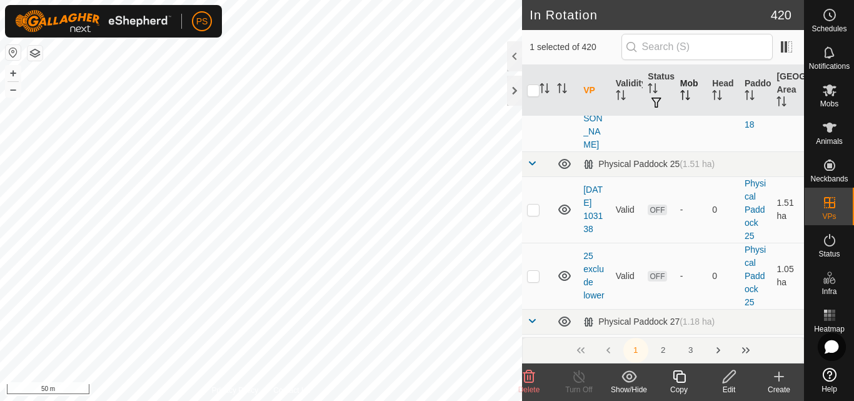
scroll to position [188, 0]
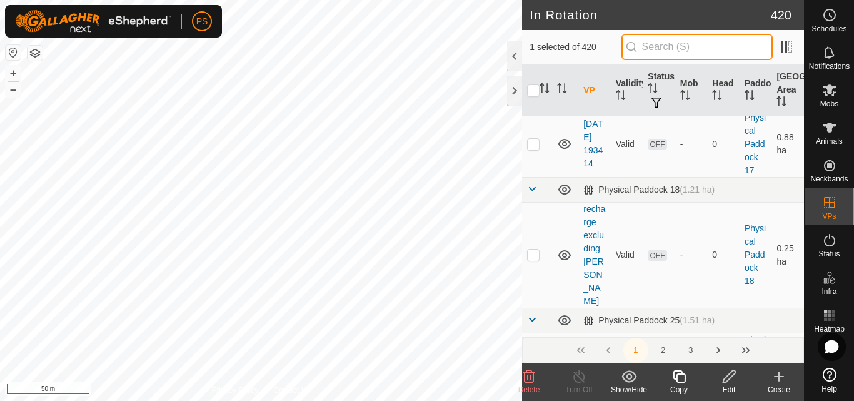
click at [698, 41] on input "text" at bounding box center [697, 47] width 151 height 26
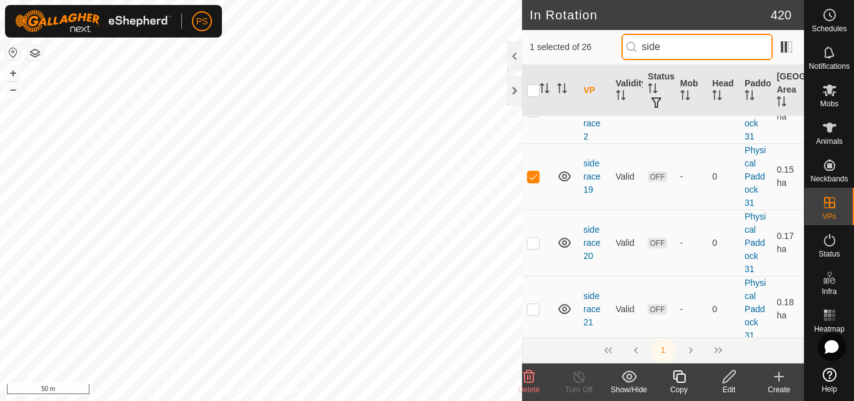
scroll to position [1376, 0]
type input "side"
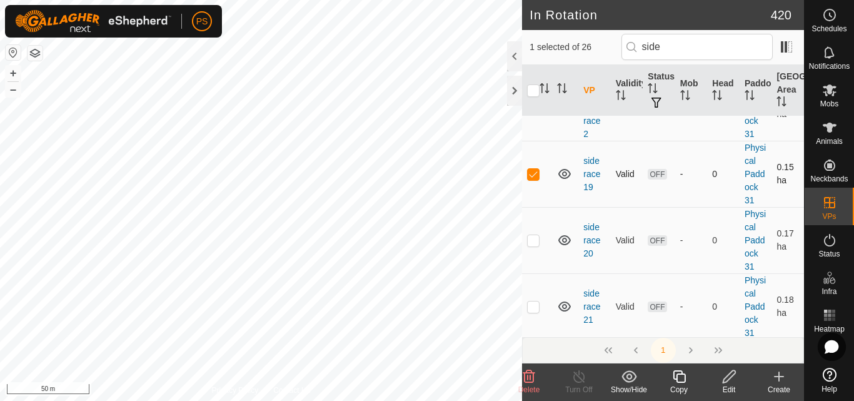
scroll to position [0, 0]
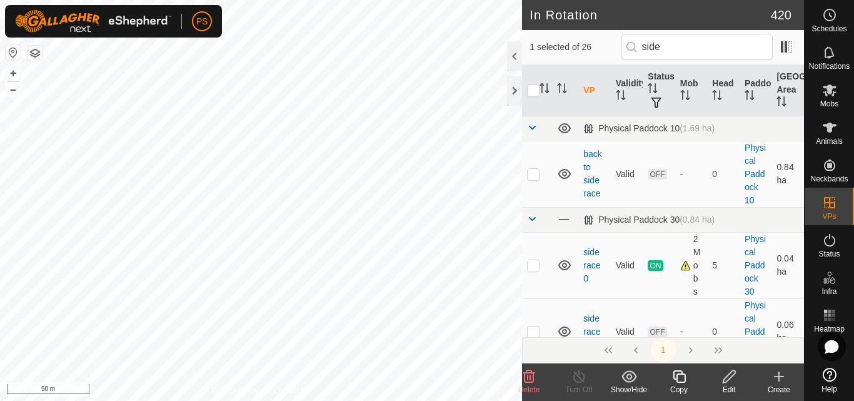
click at [831, 17] on icon at bounding box center [831, 15] width 2 height 4
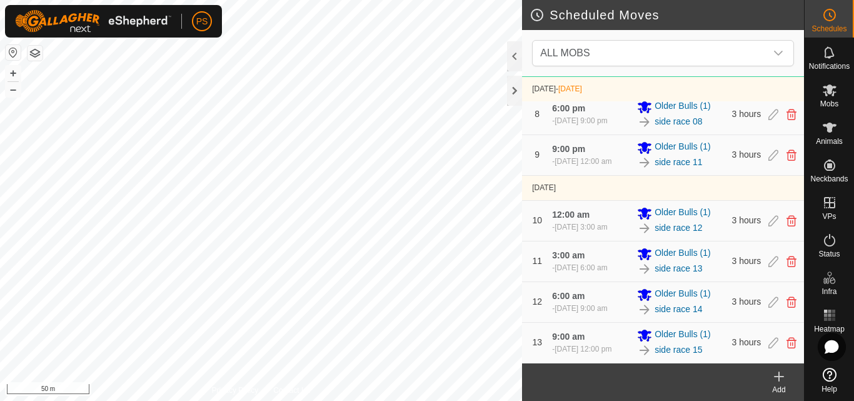
scroll to position [390, 0]
click at [779, 376] on icon at bounding box center [779, 376] width 9 height 0
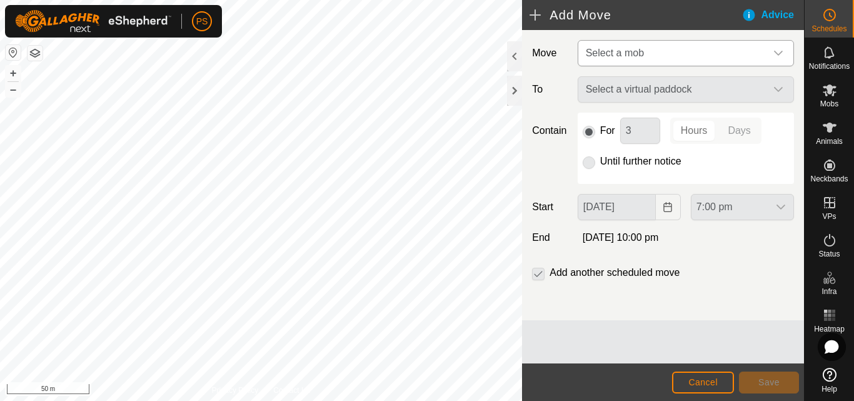
click at [781, 54] on icon "dropdown trigger" at bounding box center [779, 53] width 10 height 10
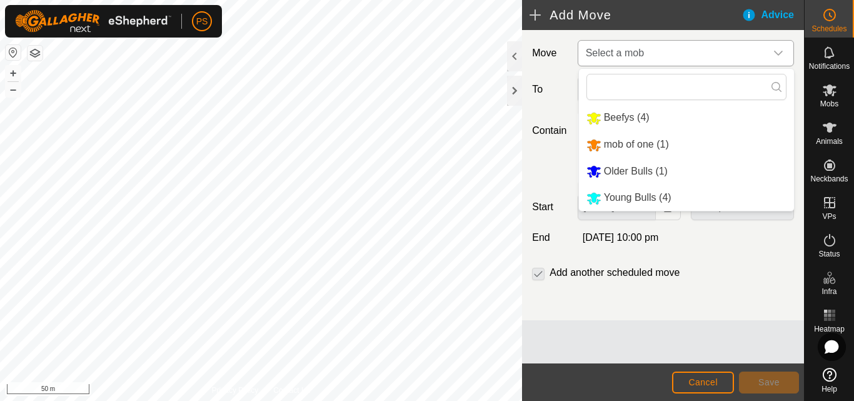
click at [618, 175] on li "Older Bulls (1)" at bounding box center [686, 172] width 215 height 26
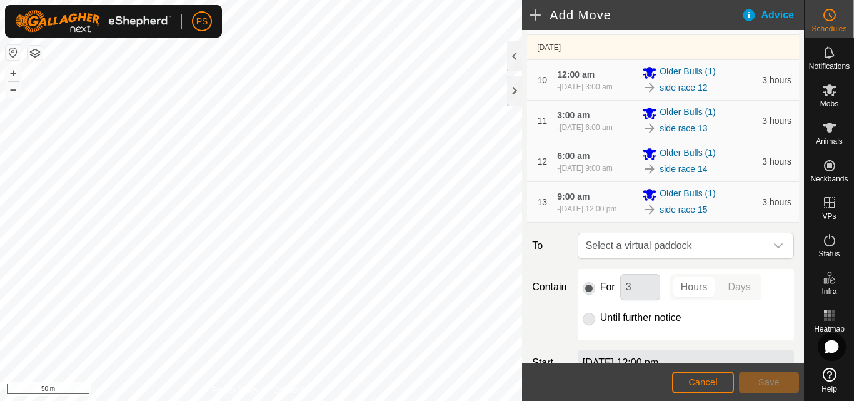
scroll to position [563, 0]
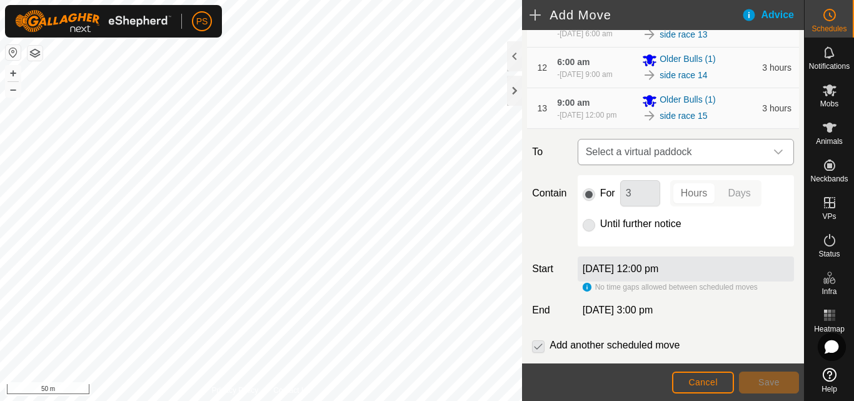
click at [774, 157] on icon "dropdown trigger" at bounding box center [779, 152] width 10 height 10
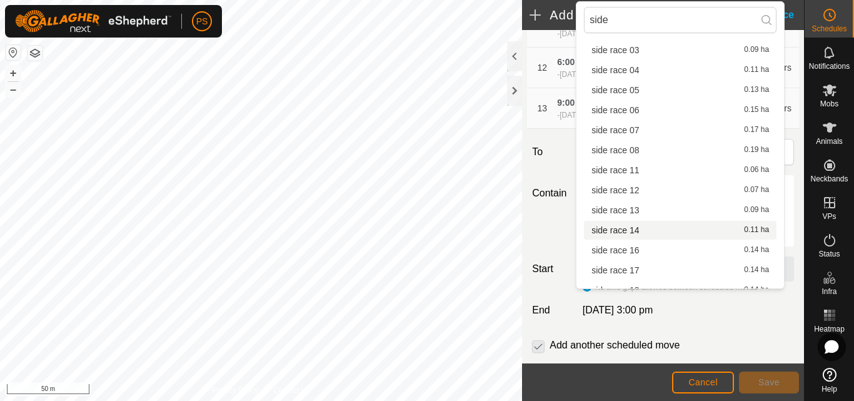
scroll to position [98, 0]
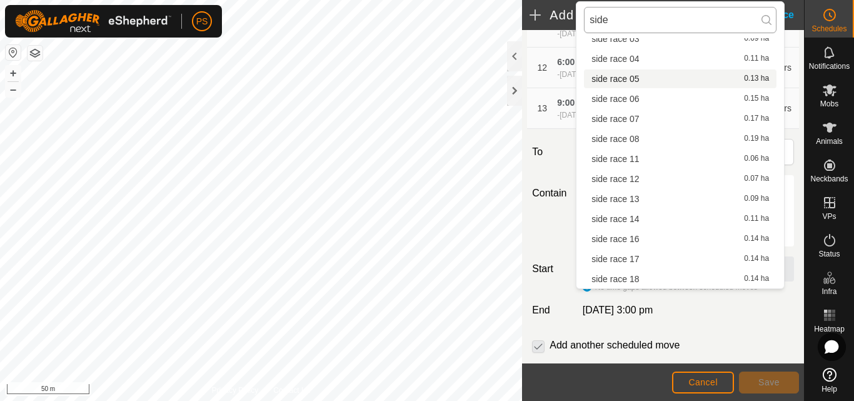
click at [664, 19] on input "side" at bounding box center [680, 20] width 193 height 26
type input "s"
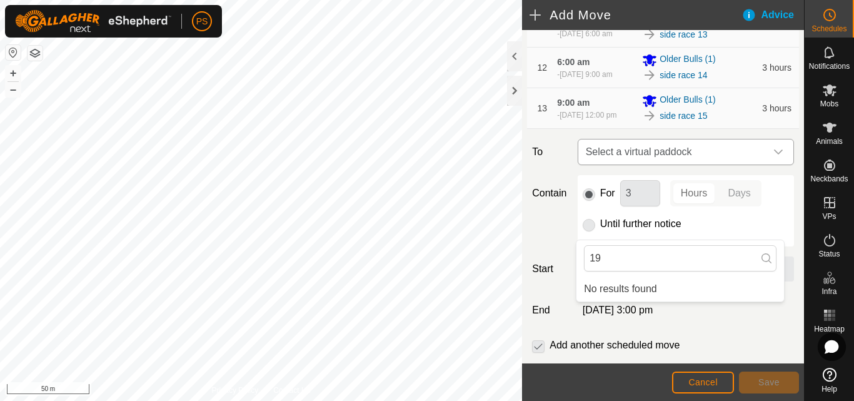
type input "19"
click at [774, 157] on icon "dropdown trigger" at bounding box center [779, 152] width 10 height 10
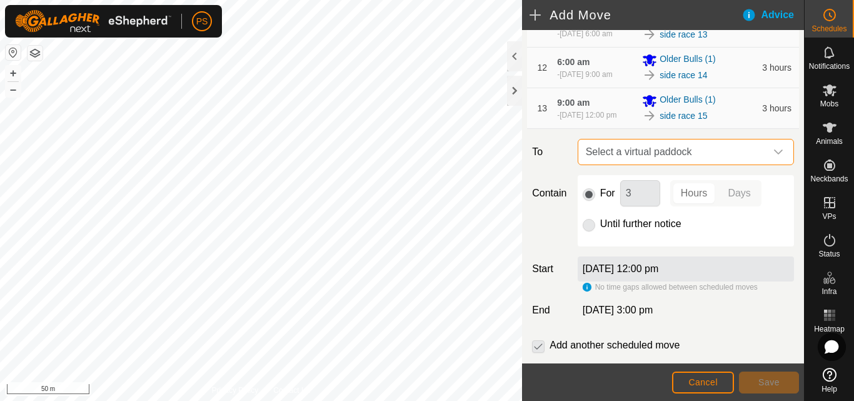
click at [774, 157] on icon "dropdown trigger" at bounding box center [779, 152] width 10 height 10
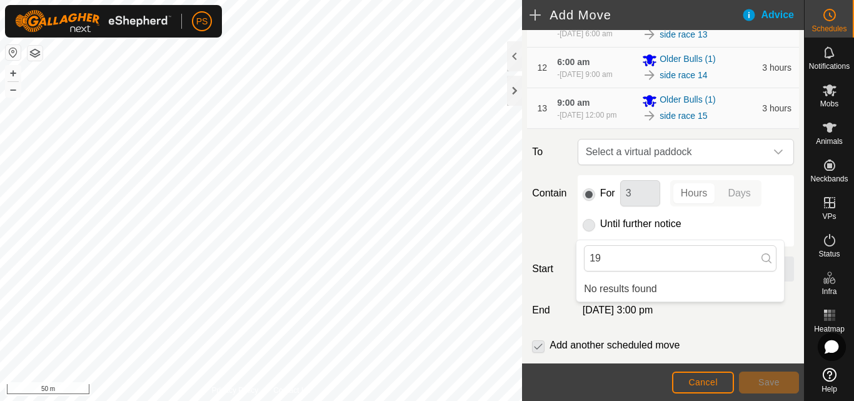
drag, startPoint x: 626, startPoint y: 264, endPoint x: 567, endPoint y: 259, distance: 59.6
click at [567, 259] on body "PS Schedules Notifications Mobs Animals Neckbands VPs Status Infra Heatmap Help…" at bounding box center [427, 200] width 854 height 401
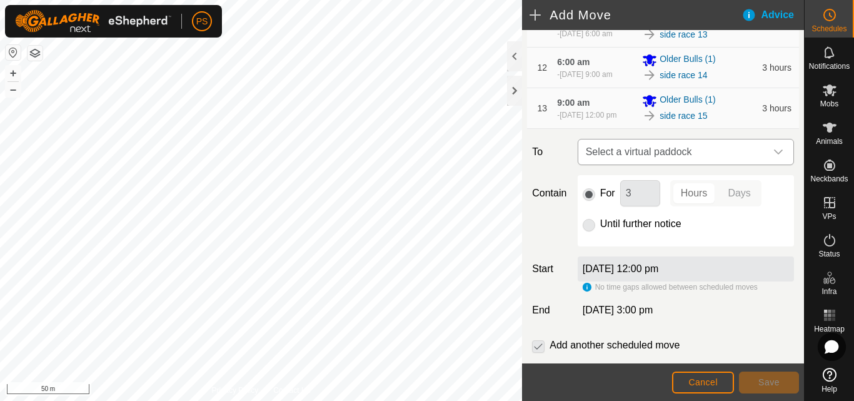
click at [774, 157] on icon "dropdown trigger" at bounding box center [779, 152] width 10 height 10
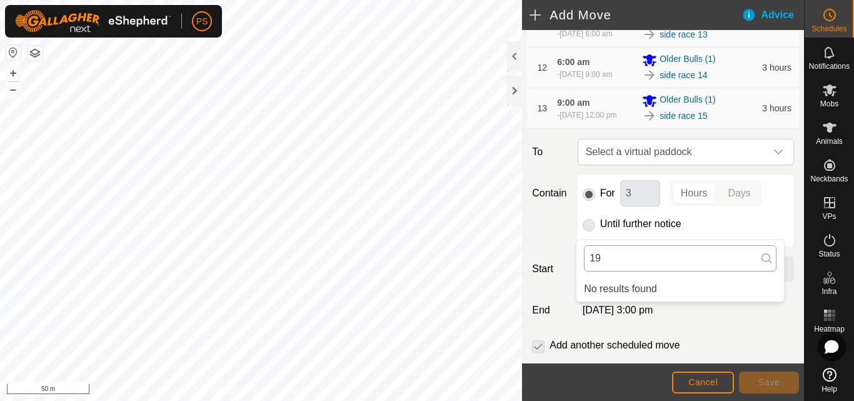
type input "1"
type input "side race 19"
click at [704, 385] on span "Cancel" at bounding box center [703, 382] width 29 height 10
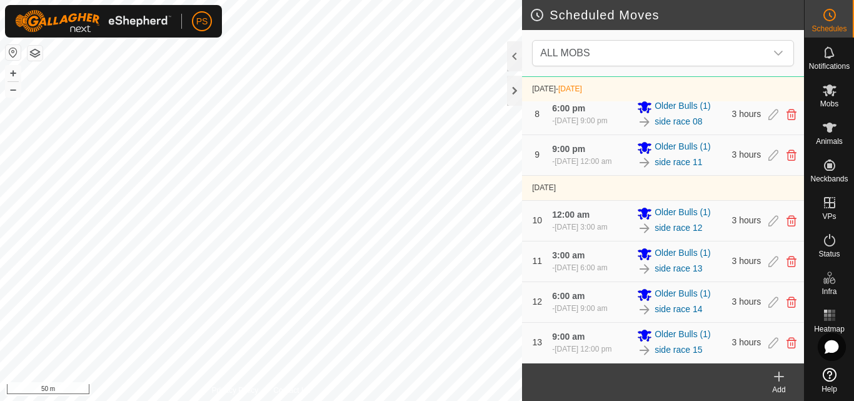
scroll to position [390, 0]
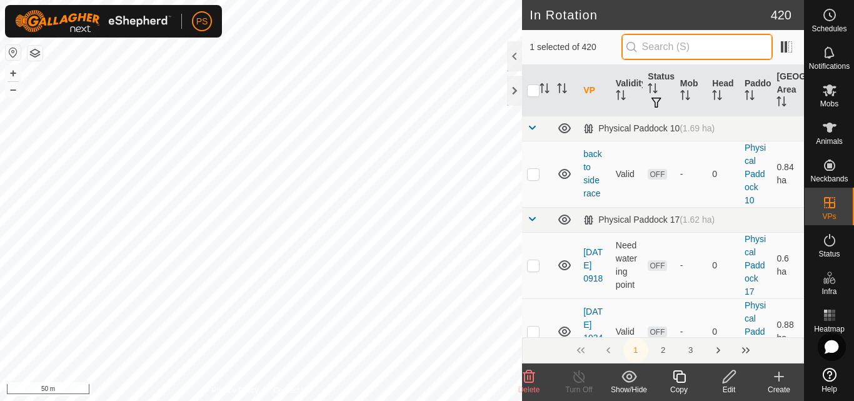
click at [678, 45] on input "text" at bounding box center [697, 47] width 151 height 26
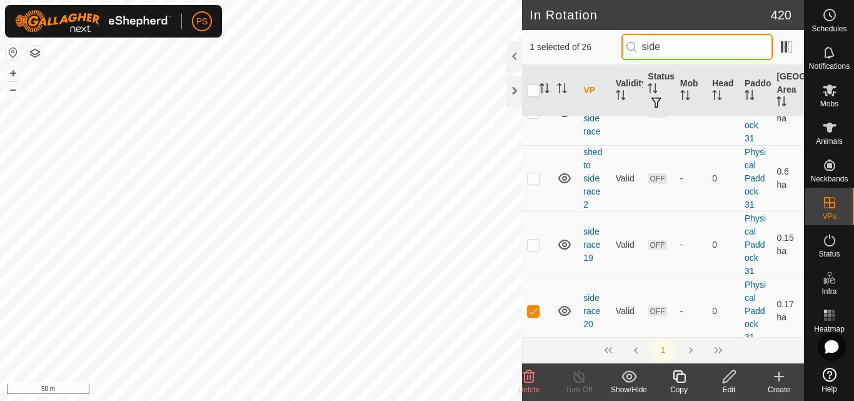
scroll to position [1376, 0]
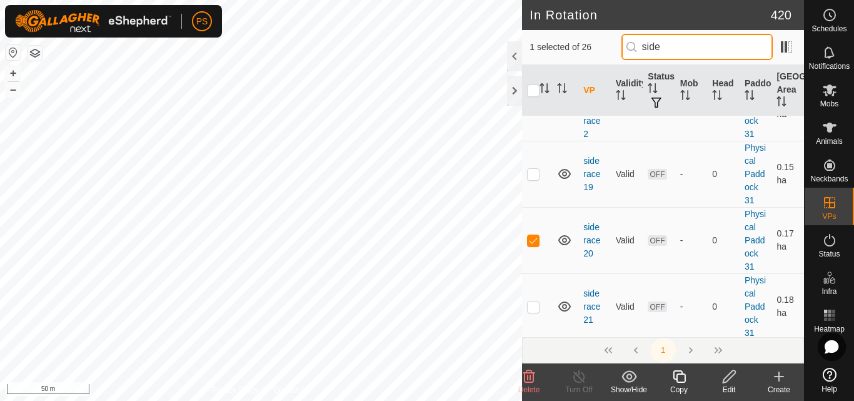
drag, startPoint x: 693, startPoint y: 49, endPoint x: 627, endPoint y: 46, distance: 66.4
click at [627, 46] on input "side" at bounding box center [697, 47] width 151 height 26
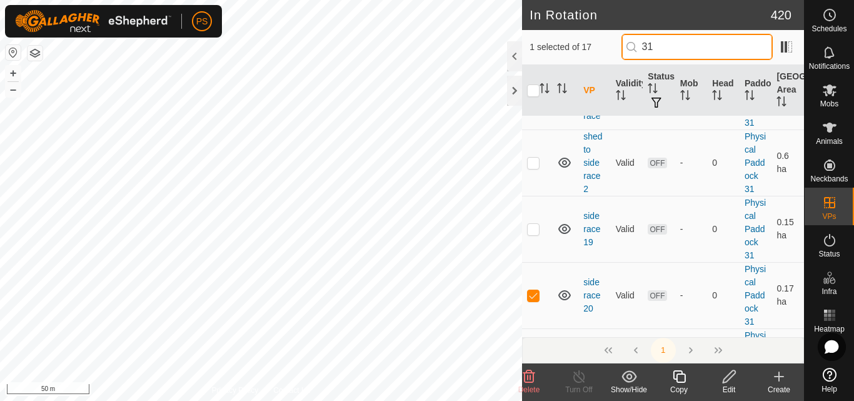
scroll to position [813, 0]
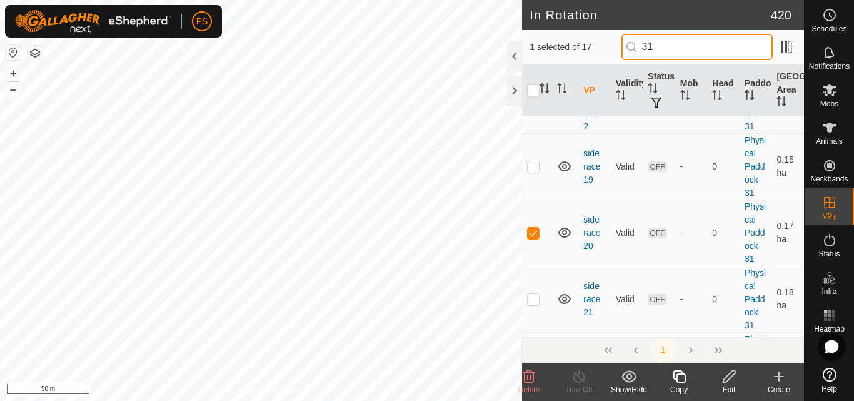
type input "3"
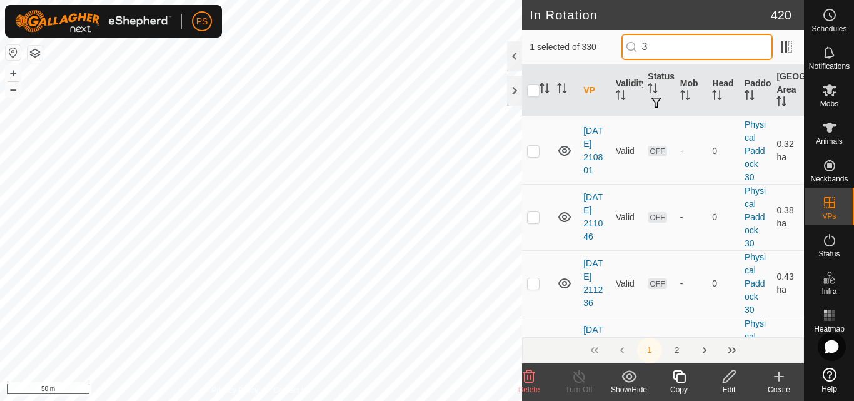
click at [689, 46] on input "3" at bounding box center [697, 47] width 151 height 26
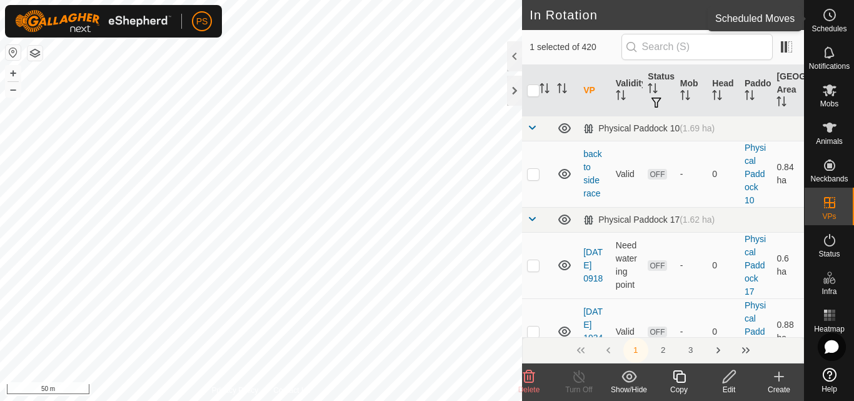
click at [828, 14] on icon at bounding box center [829, 15] width 15 height 15
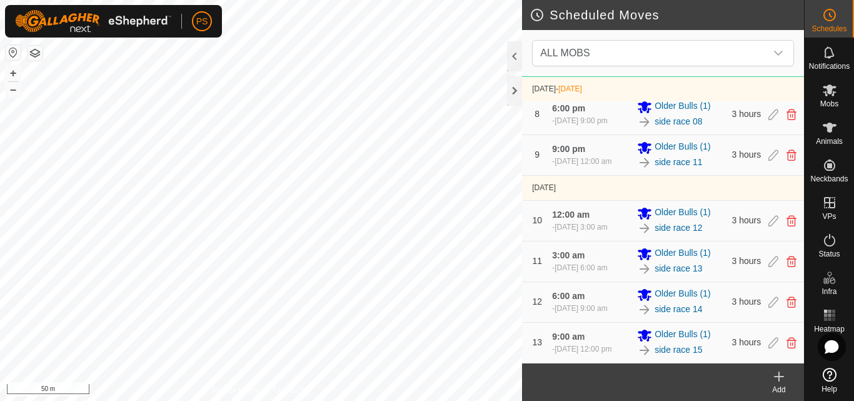
scroll to position [390, 0]
click at [776, 378] on icon at bounding box center [779, 376] width 15 height 15
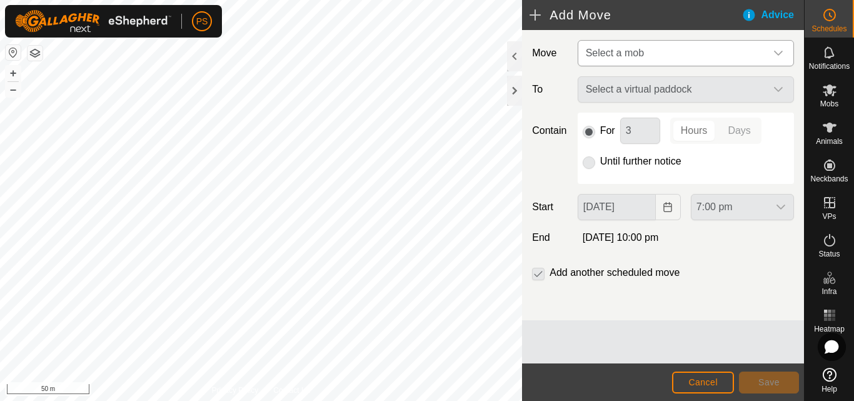
click at [780, 49] on icon "dropdown trigger" at bounding box center [779, 53] width 10 height 10
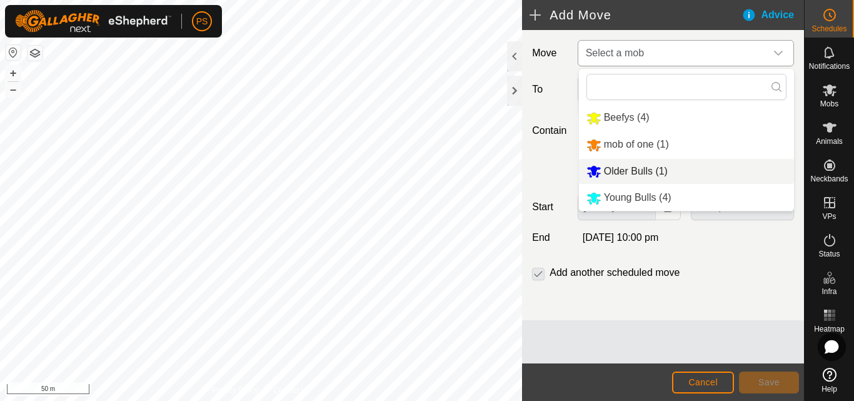
click at [630, 170] on li "Older Bulls (1)" at bounding box center [686, 172] width 215 height 26
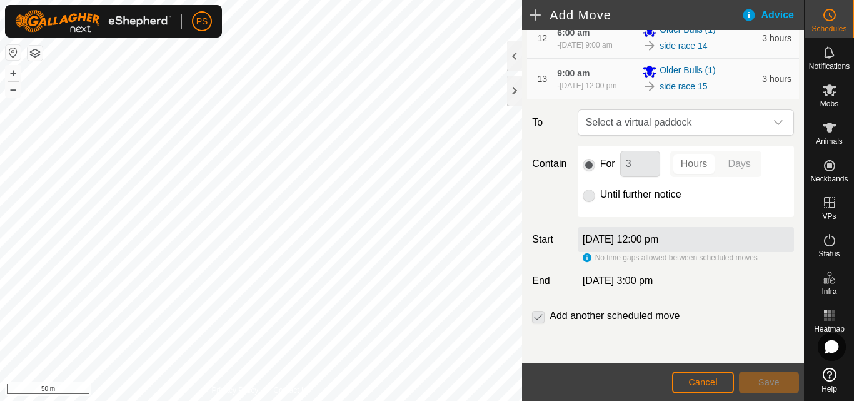
scroll to position [603, 0]
click at [774, 128] on icon "dropdown trigger" at bounding box center [779, 123] width 10 height 10
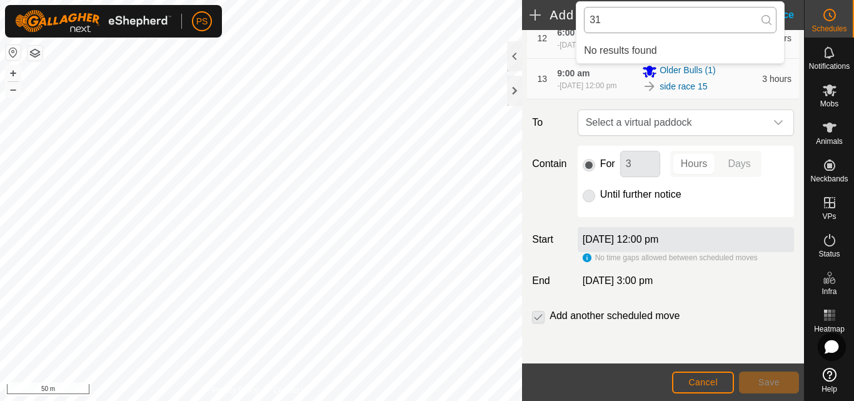
scroll to position [0, 0]
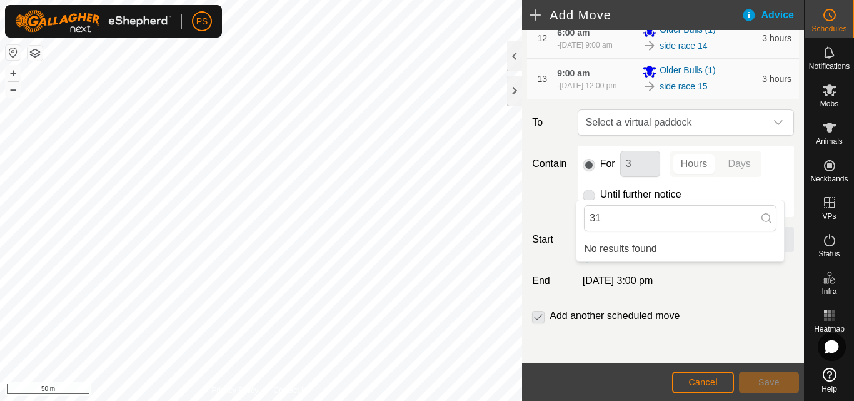
type input "31"
click at [684, 385] on button "Cancel" at bounding box center [703, 382] width 62 height 22
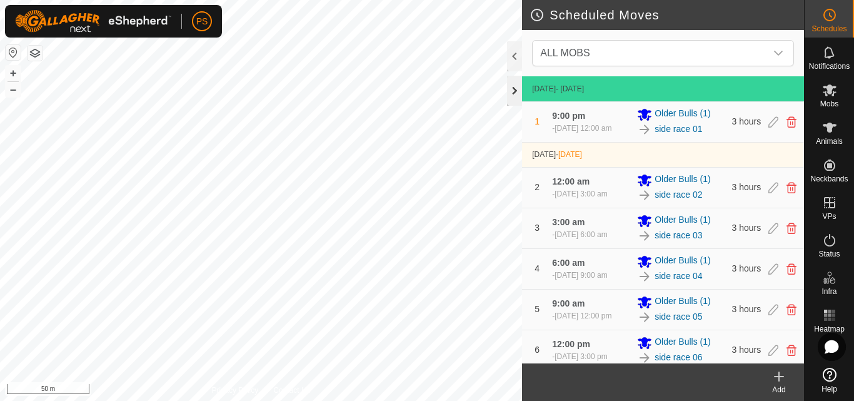
click at [513, 89] on div at bounding box center [514, 91] width 15 height 30
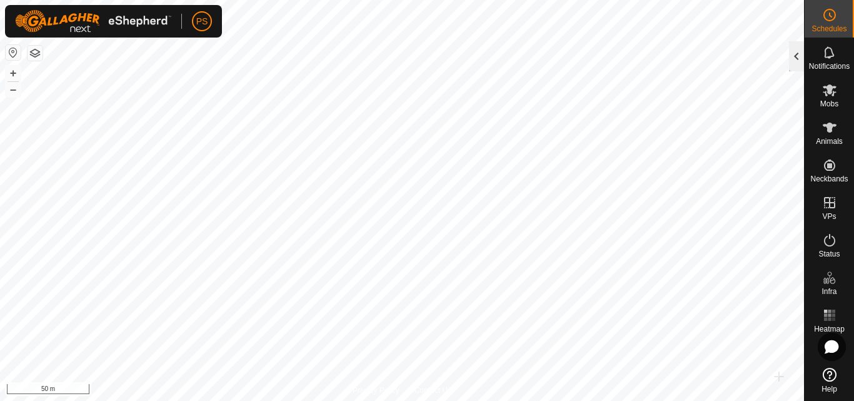
click at [799, 56] on div at bounding box center [796, 56] width 15 height 30
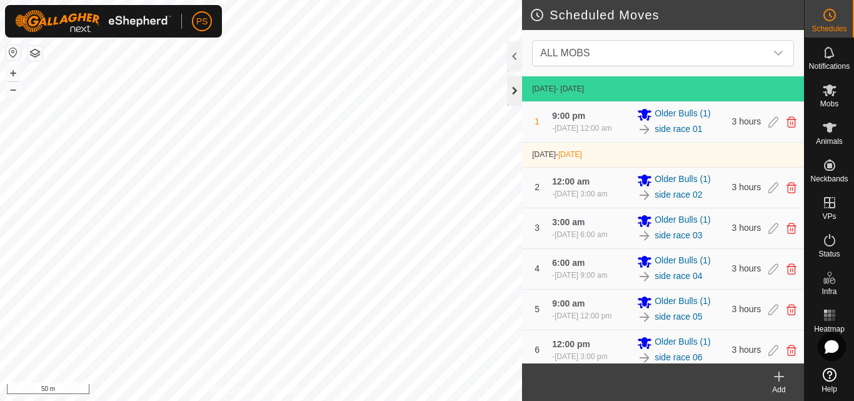
click at [513, 86] on div at bounding box center [514, 91] width 15 height 30
